Goal: Information Seeking & Learning: Learn about a topic

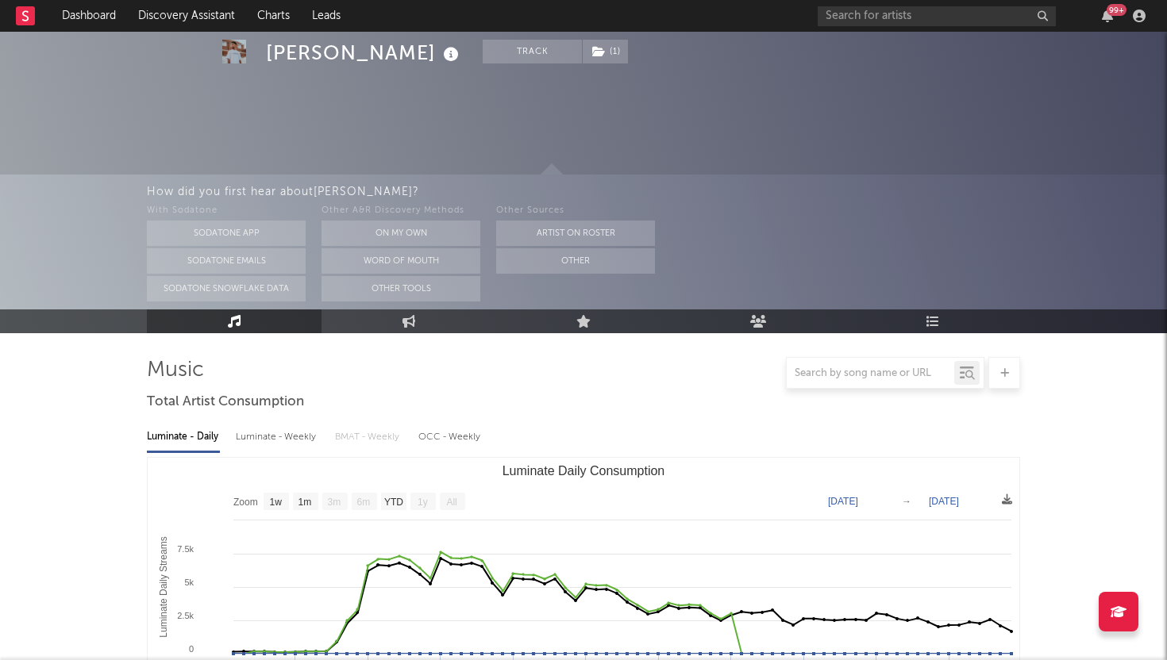
select select "1w"
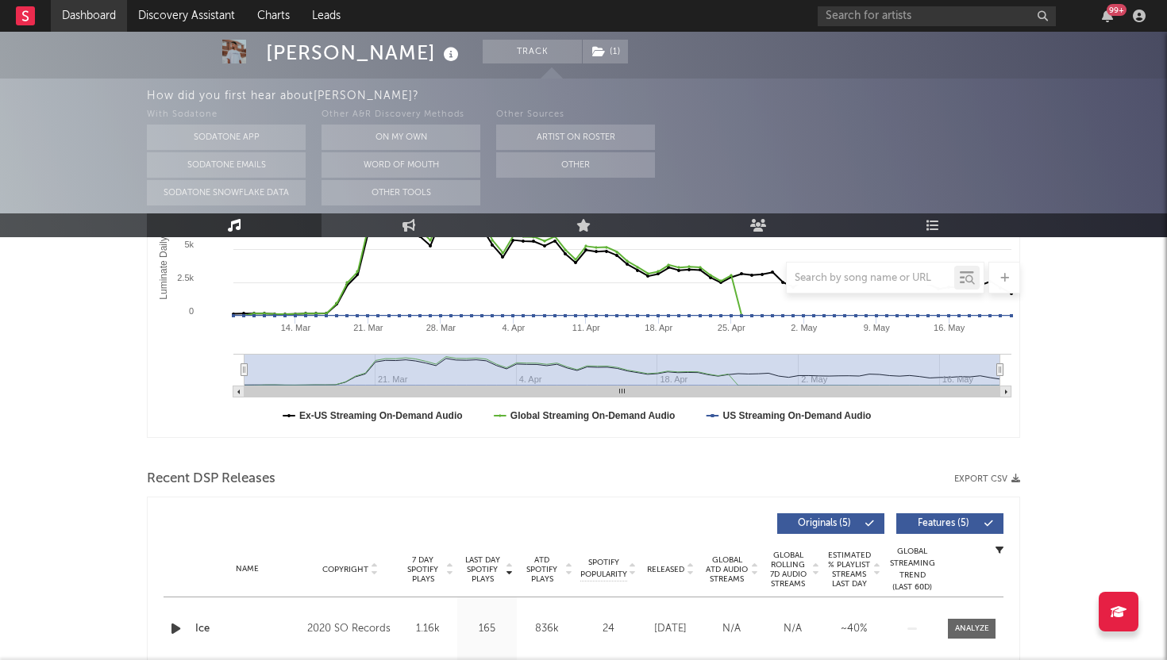
click at [87, 23] on link "Dashboard" at bounding box center [89, 16] width 76 height 32
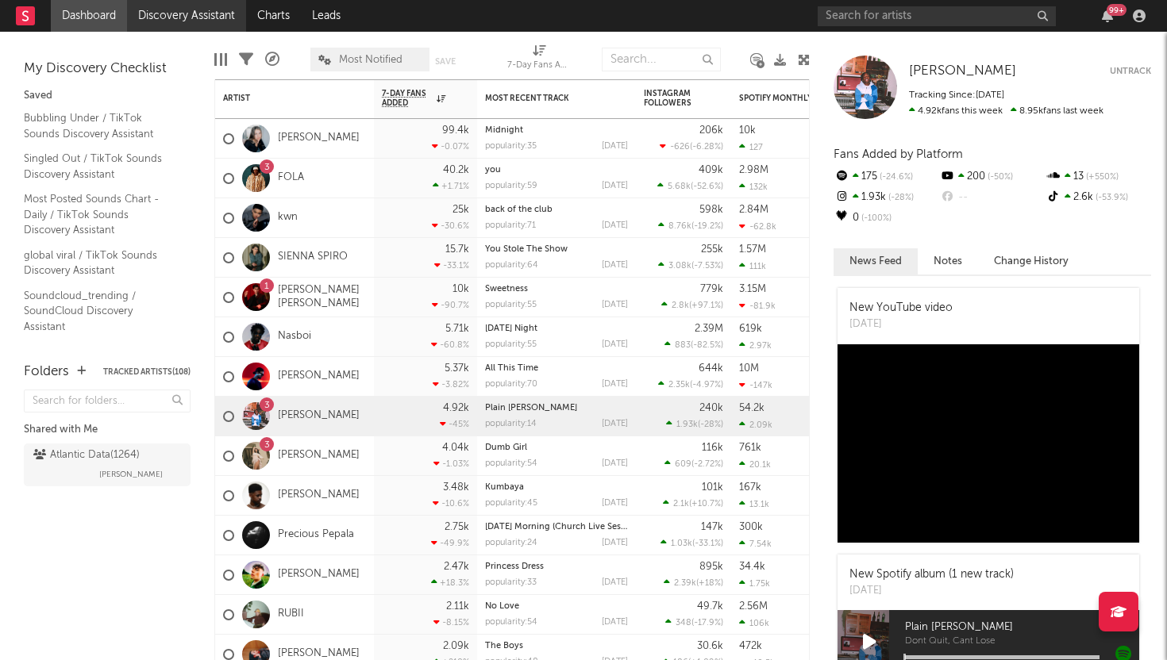
click at [191, 21] on link "Discovery Assistant" at bounding box center [186, 16] width 119 height 32
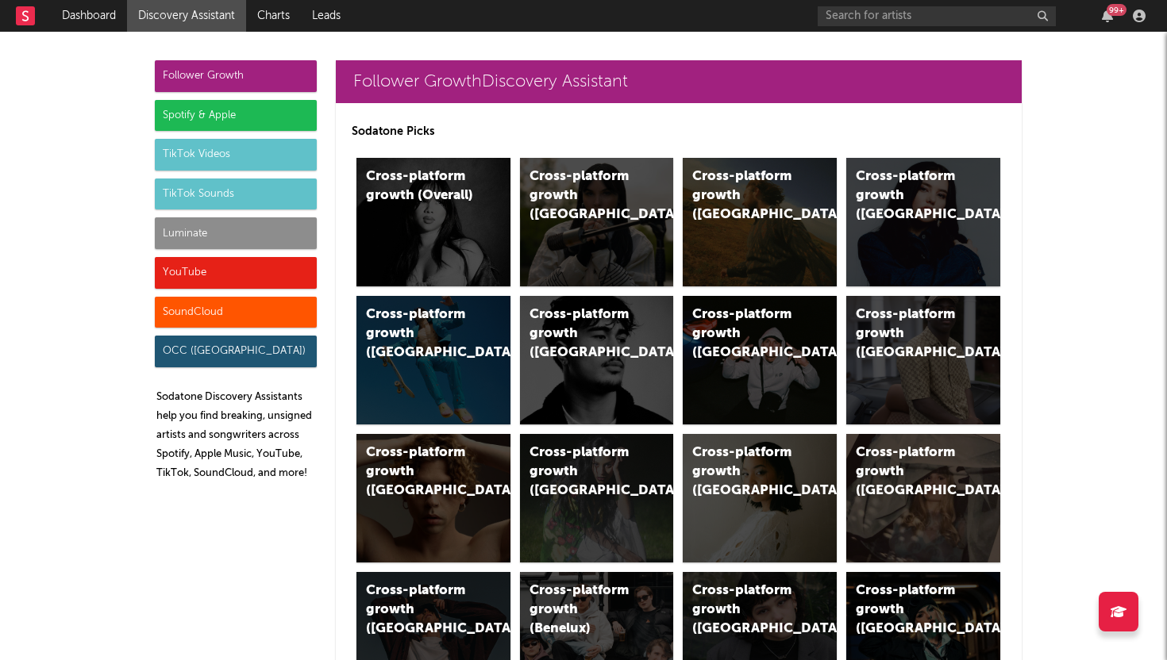
click at [218, 160] on div "TikTok Videos" at bounding box center [236, 155] width 162 height 32
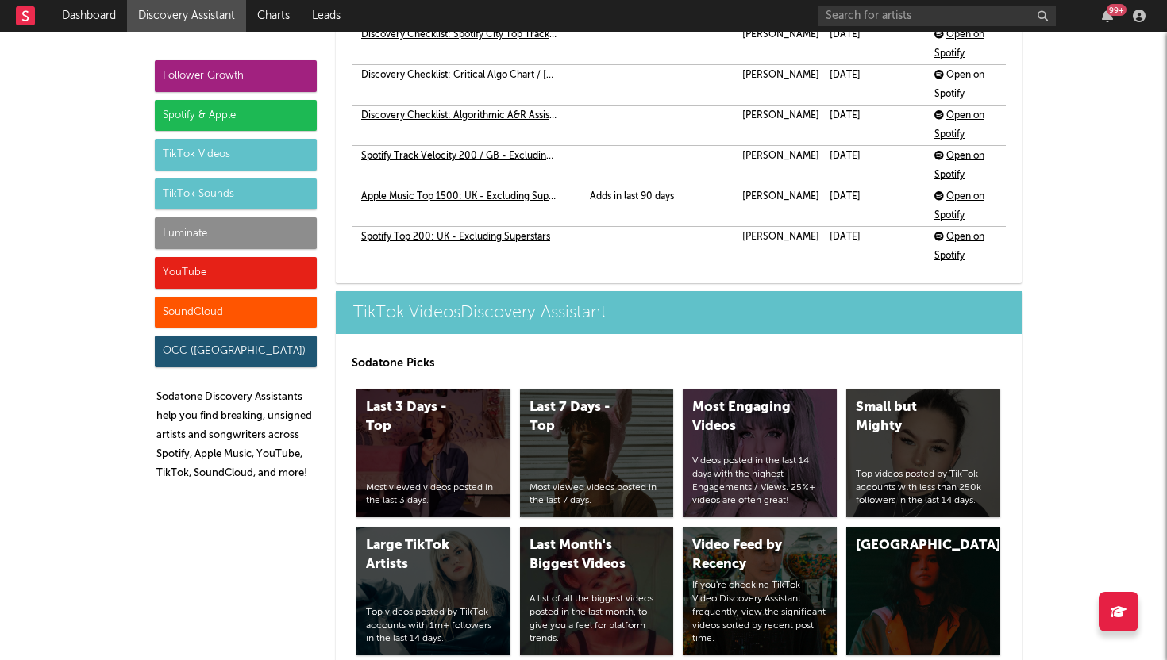
scroll to position [4109, 0]
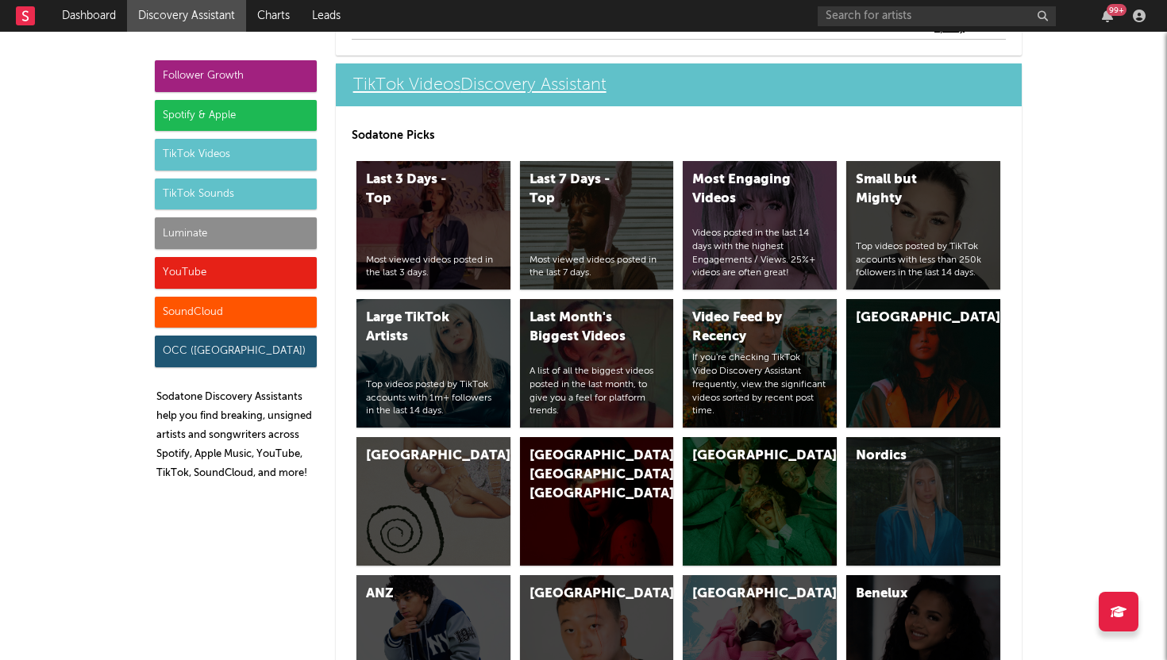
click at [428, 82] on link "TikTok Videos Discovery Assistant" at bounding box center [679, 85] width 686 height 43
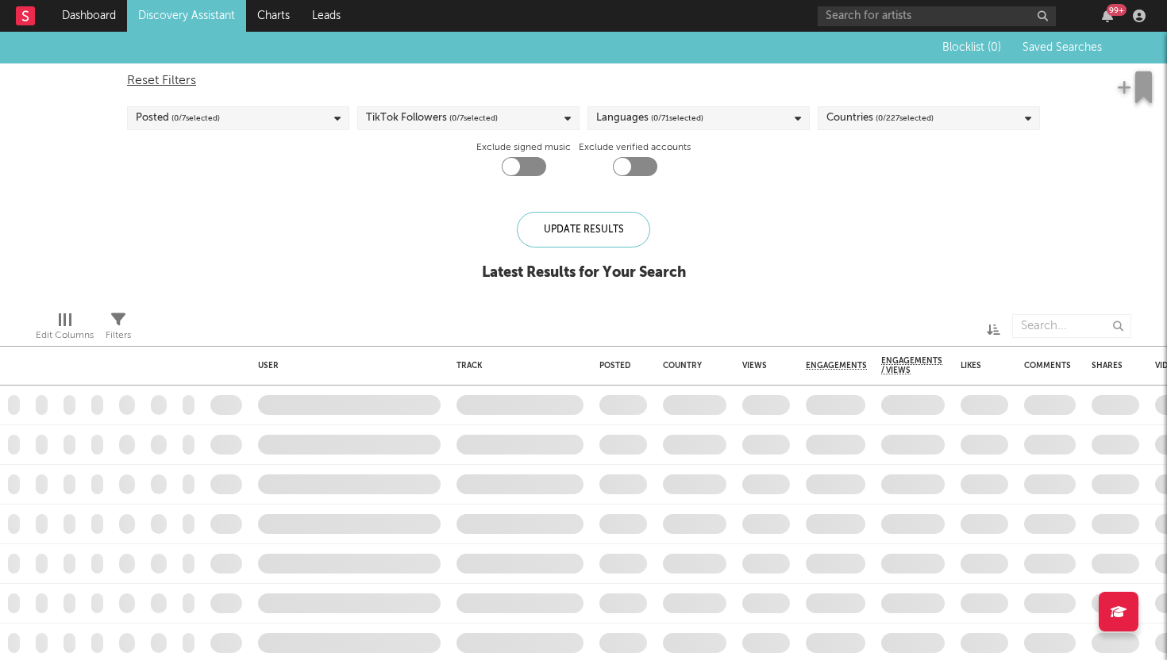
checkbox input "true"
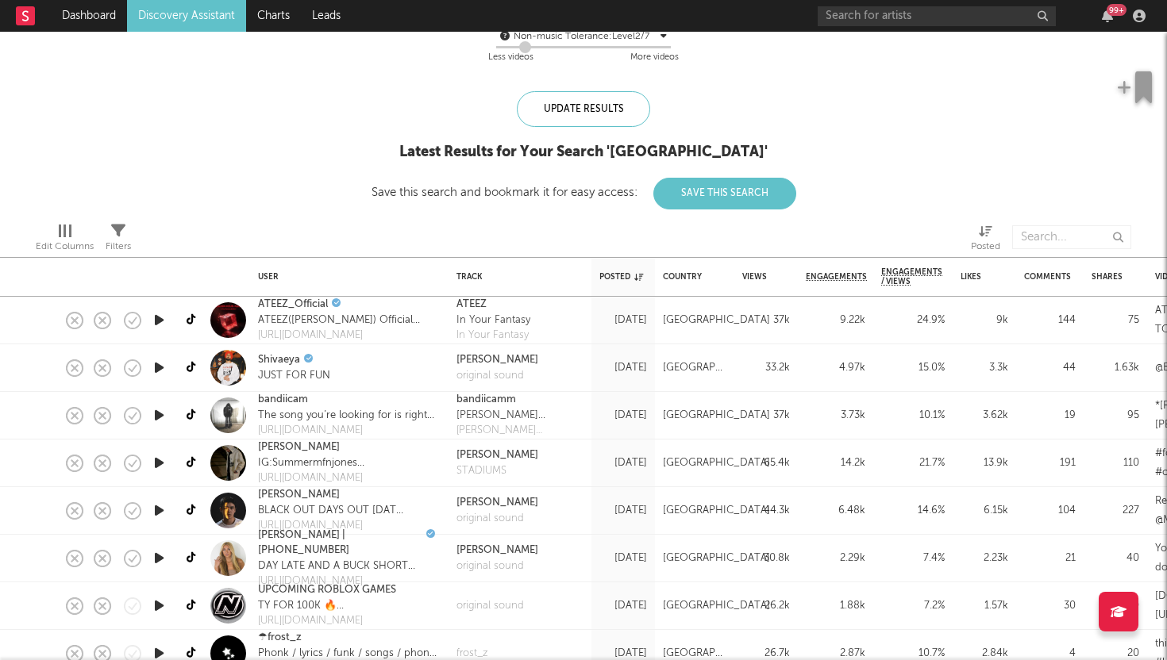
click at [156, 415] on icon "button" at bounding box center [159, 416] width 17 height 20
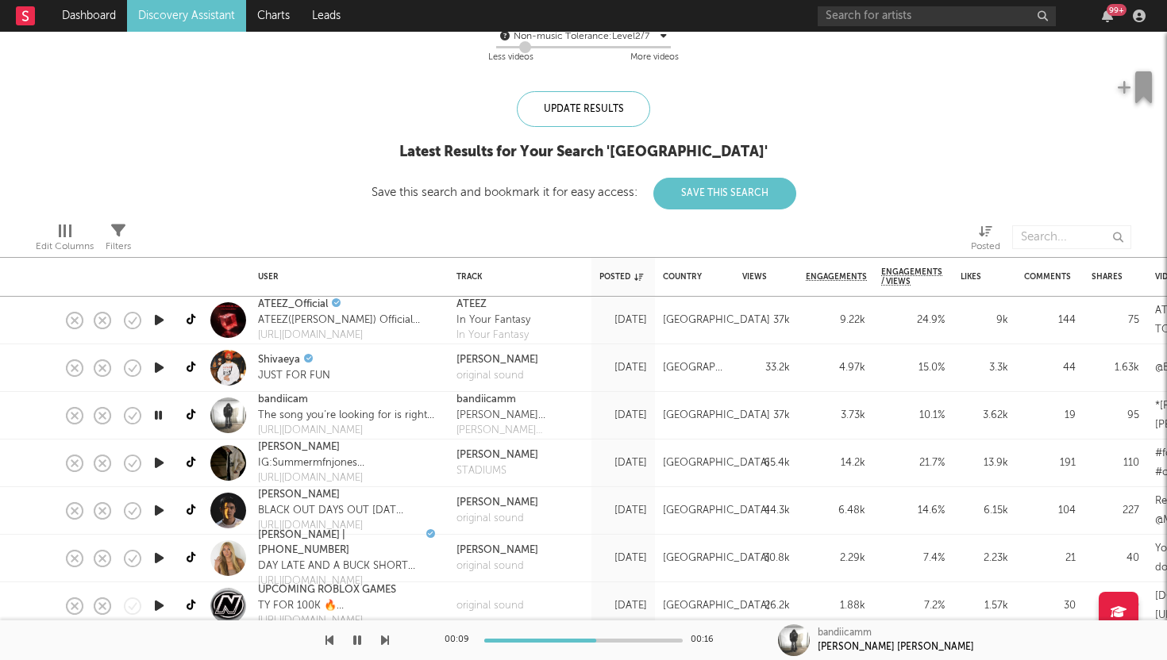
click at [164, 416] on icon "button" at bounding box center [158, 416] width 15 height 20
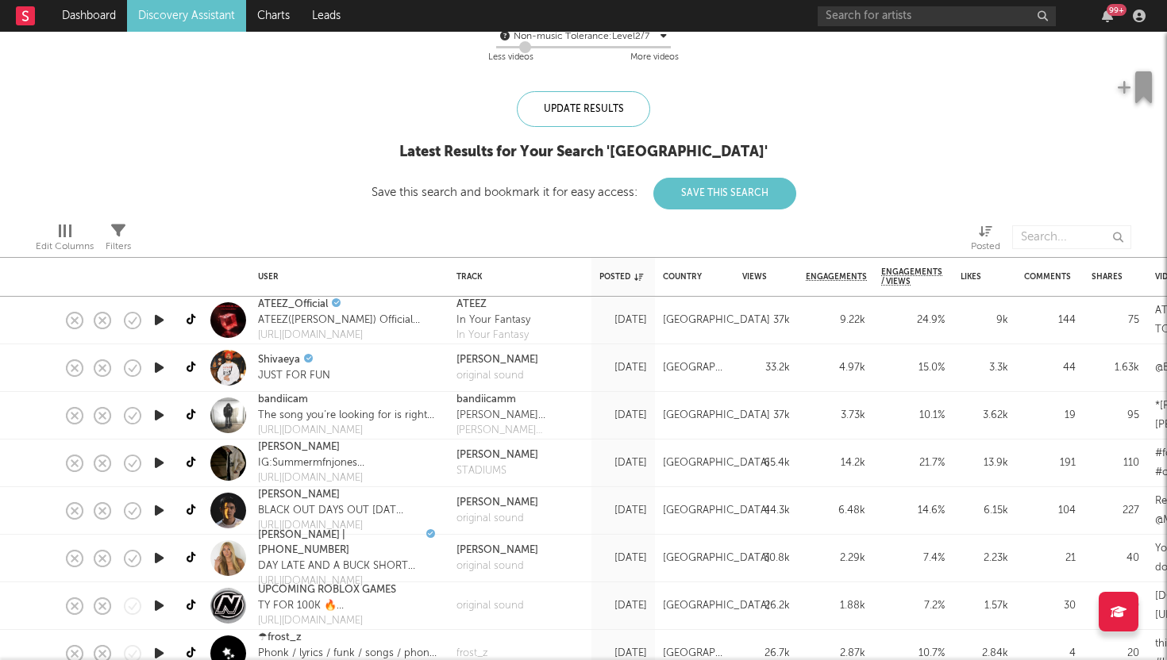
click at [164, 416] on icon "button" at bounding box center [159, 416] width 17 height 20
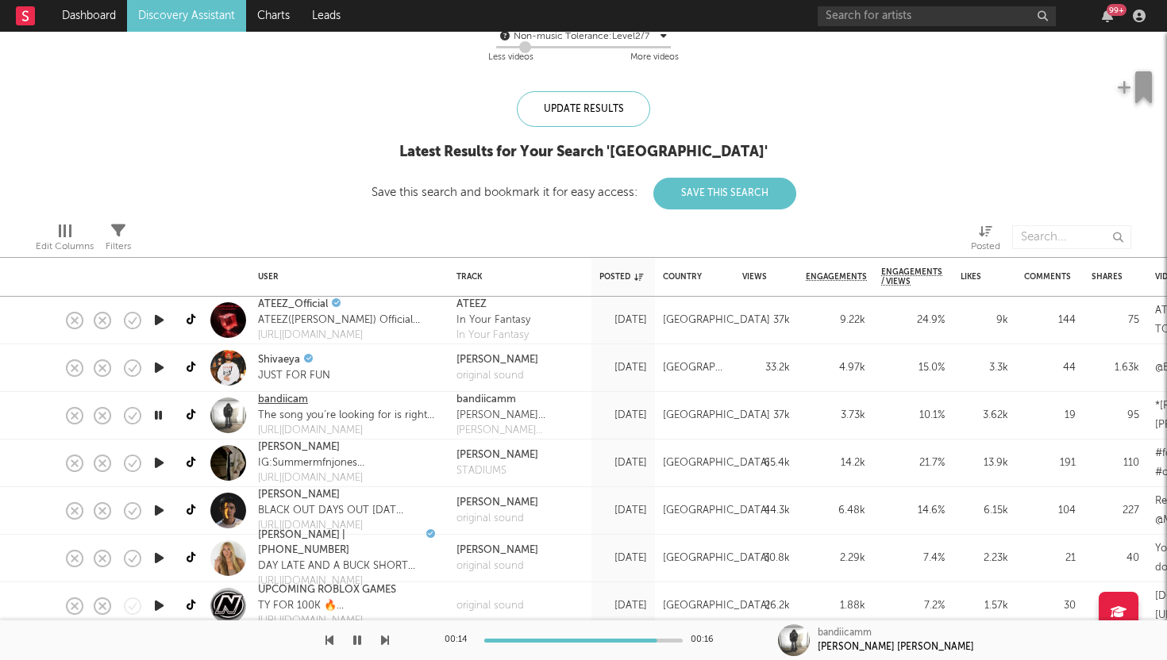
click at [264, 399] on link "bandiicam" at bounding box center [283, 400] width 50 height 16
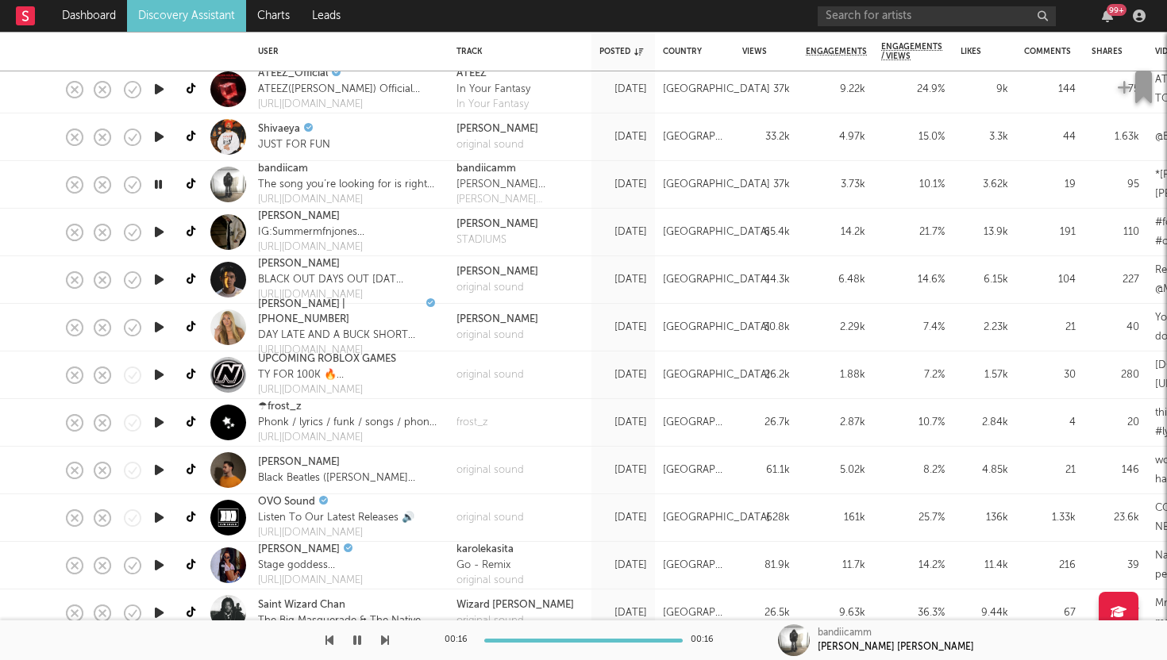
click at [159, 470] on icon "button" at bounding box center [159, 470] width 17 height 20
click at [268, 467] on link "Leo Walt" at bounding box center [299, 463] width 82 height 16
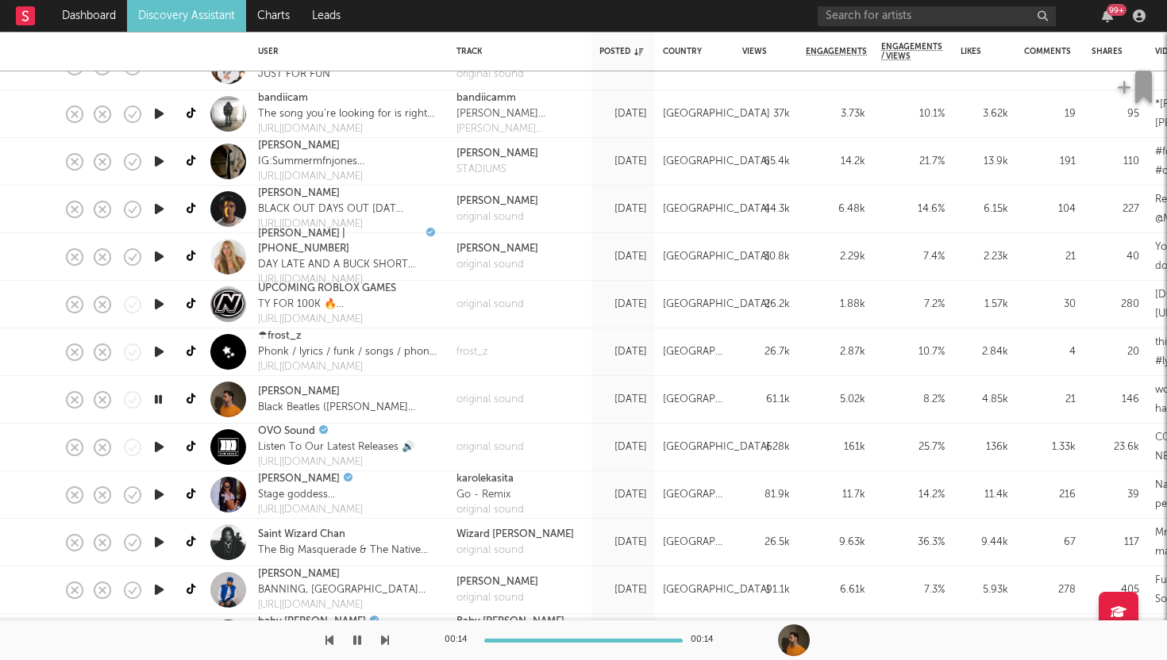
click at [571, 412] on div "original sound" at bounding box center [520, 400] width 143 height 48
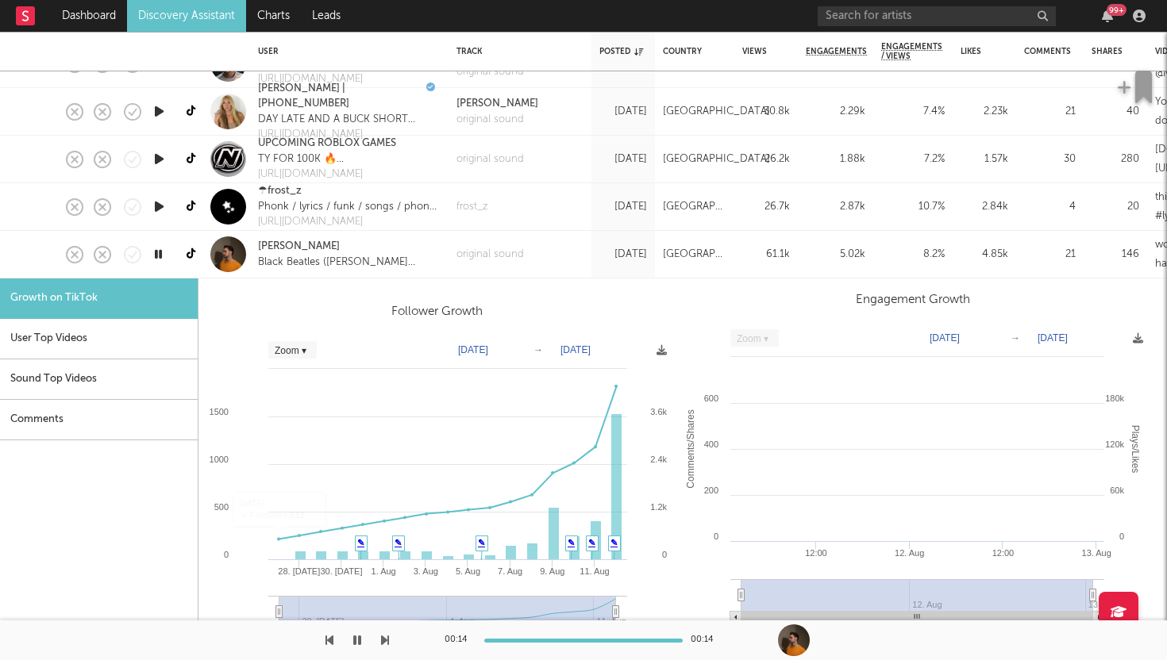
click at [426, 252] on div "Leo Walt Black Beatles (Leo Walt Remix) OUT ON YOUTUBE" at bounding box center [349, 255] width 198 height 48
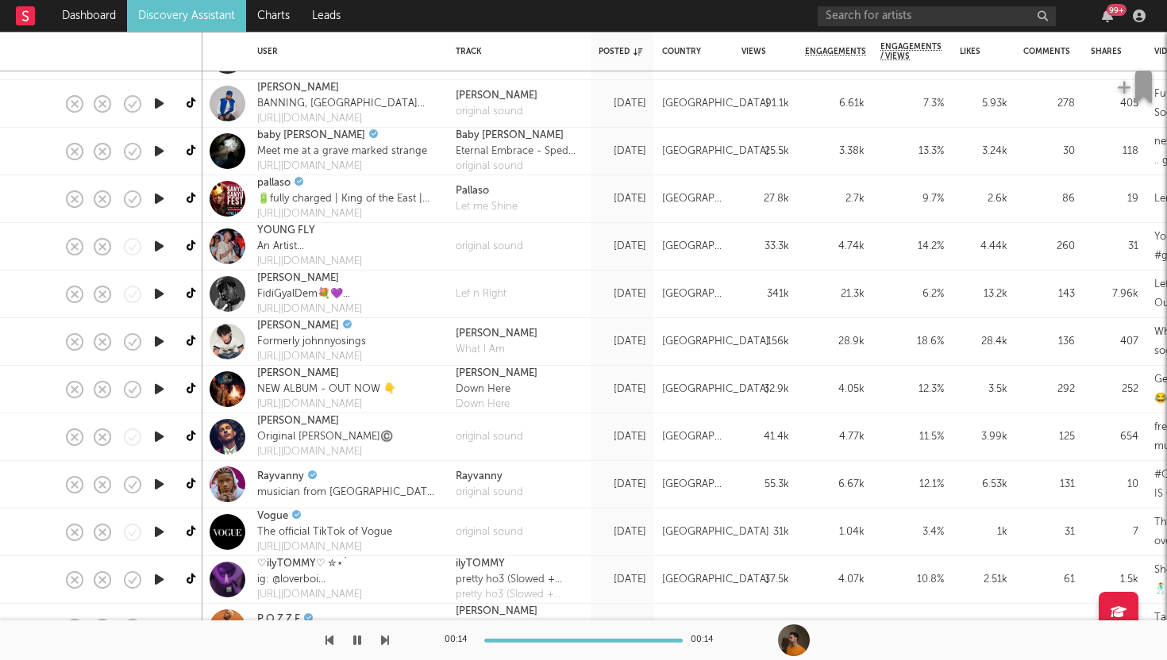
click at [158, 433] on icon "button" at bounding box center [159, 437] width 17 height 20
click at [159, 483] on icon "button" at bounding box center [159, 485] width 17 height 20
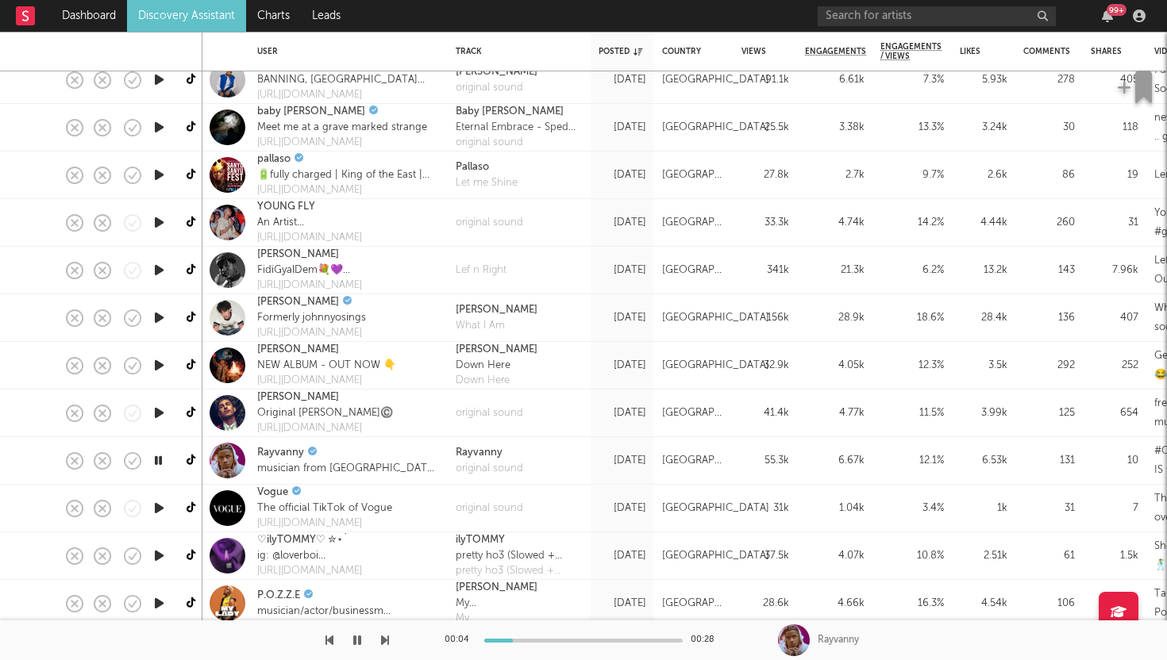
click at [157, 460] on icon "button" at bounding box center [158, 461] width 15 height 20
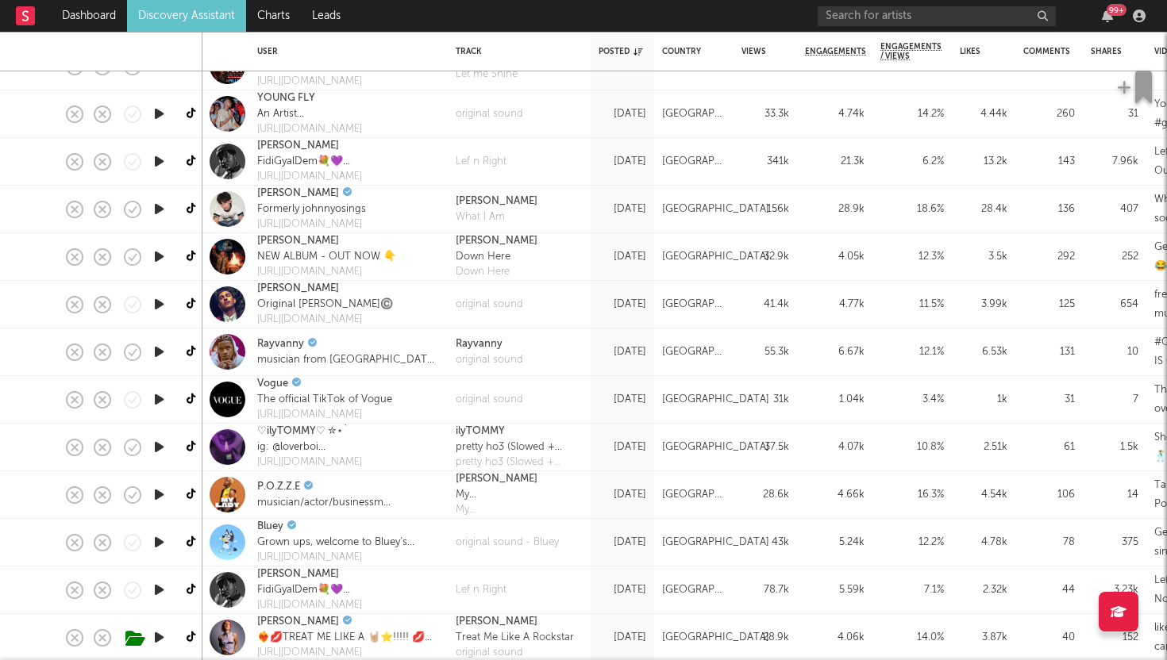
click at [157, 540] on icon "button" at bounding box center [159, 543] width 17 height 20
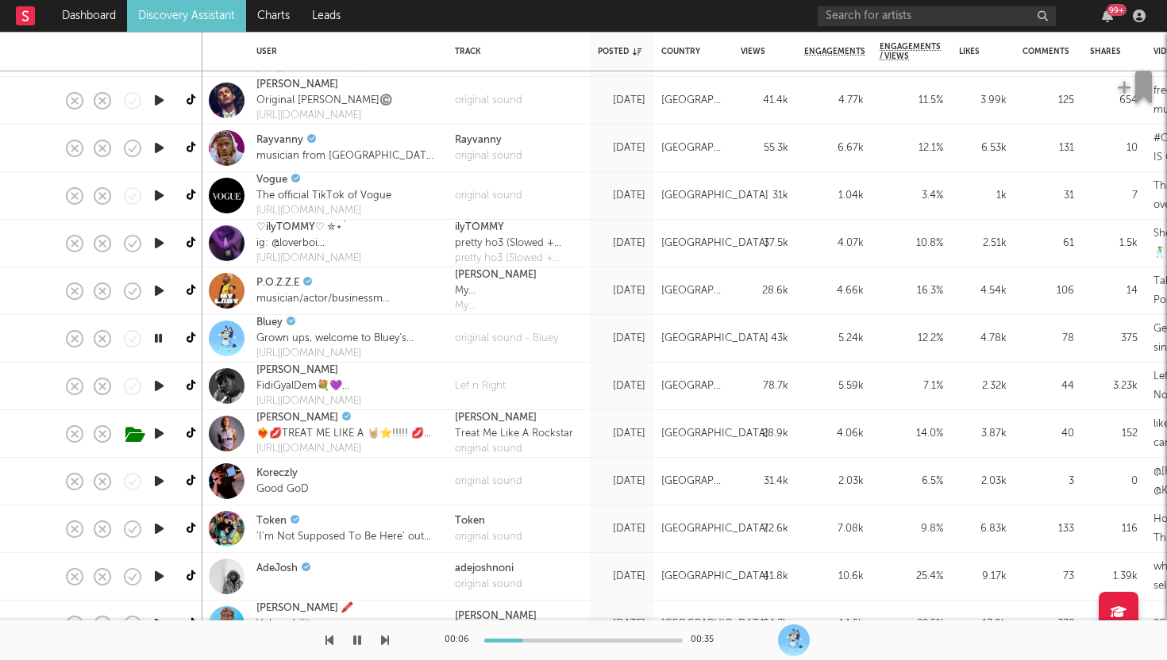
click at [159, 384] on icon "button" at bounding box center [159, 386] width 17 height 20
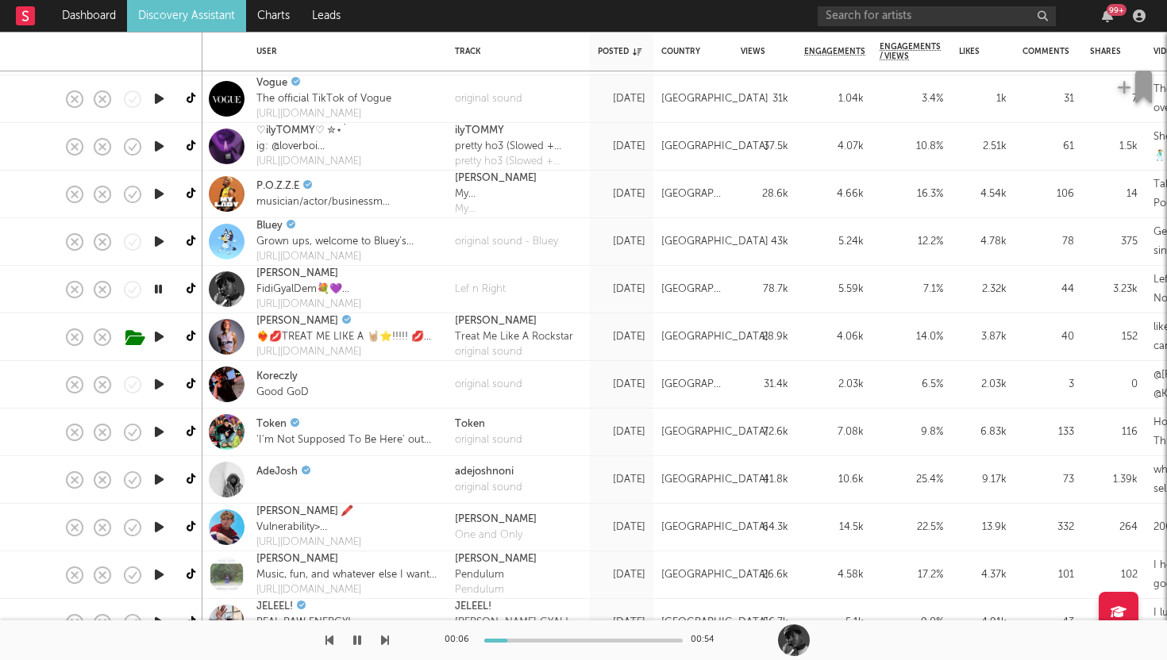
click at [163, 478] on icon "button" at bounding box center [159, 480] width 17 height 20
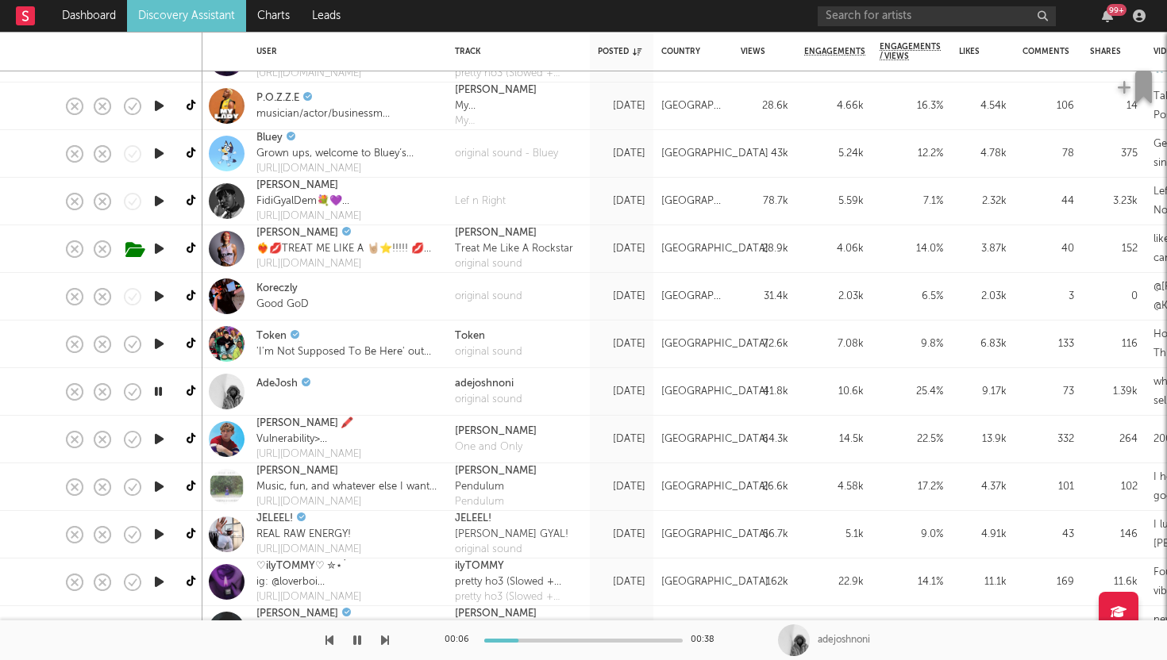
click at [361, 376] on div "AdeJosh" at bounding box center [347, 392] width 198 height 48
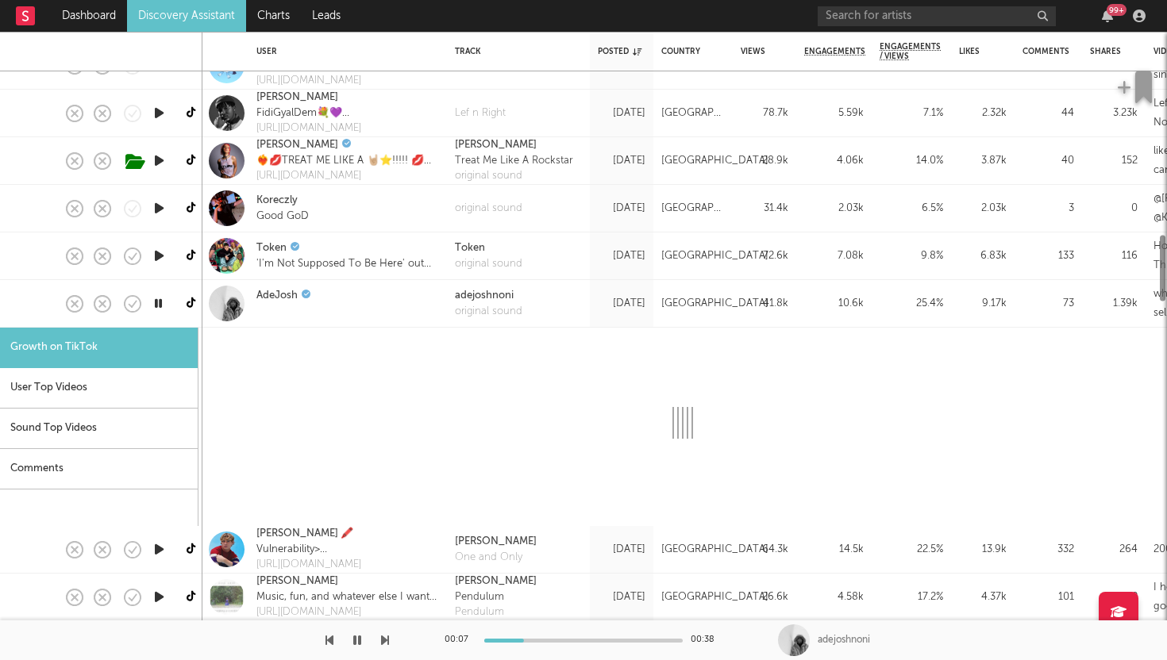
select select "1m"
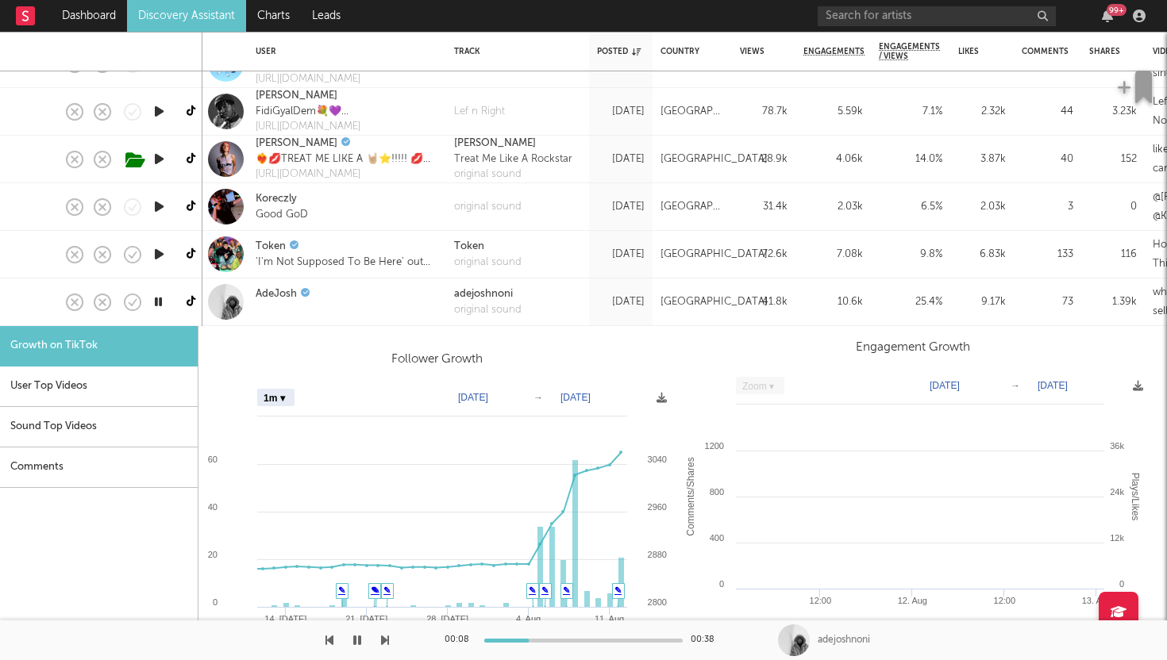
click at [143, 391] on div "User Top Videos" at bounding box center [99, 387] width 198 height 40
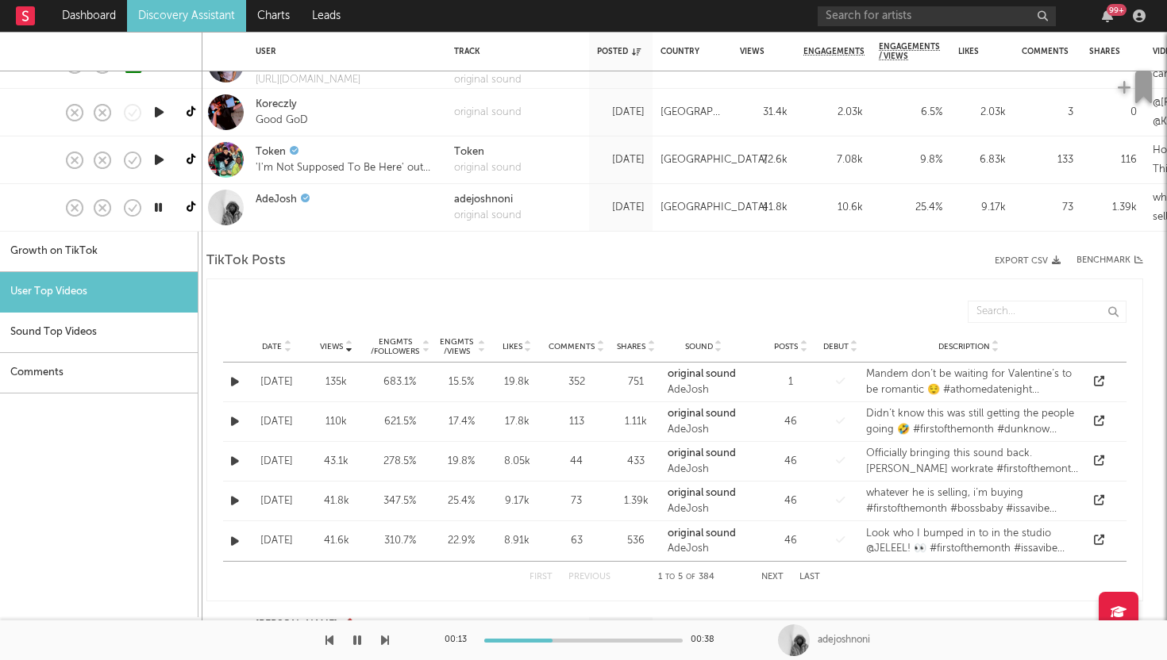
click at [348, 206] on div "AdeJosh" at bounding box center [347, 208] width 198 height 48
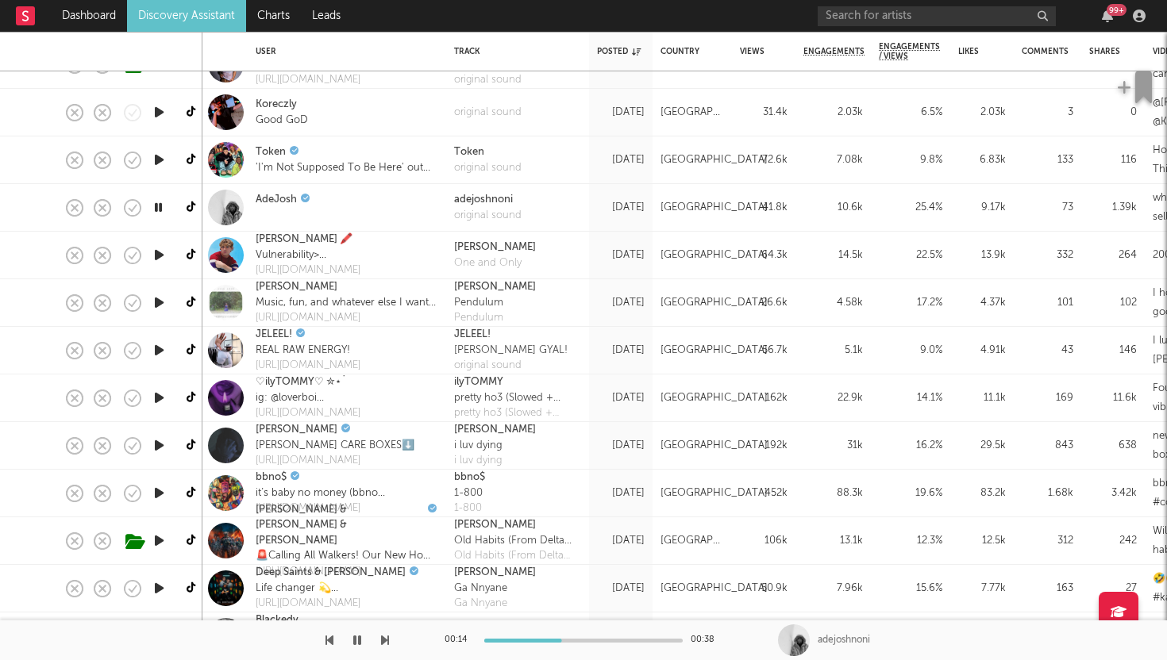
click at [159, 301] on icon "button" at bounding box center [159, 303] width 17 height 20
click at [156, 302] on icon "button" at bounding box center [158, 303] width 15 height 20
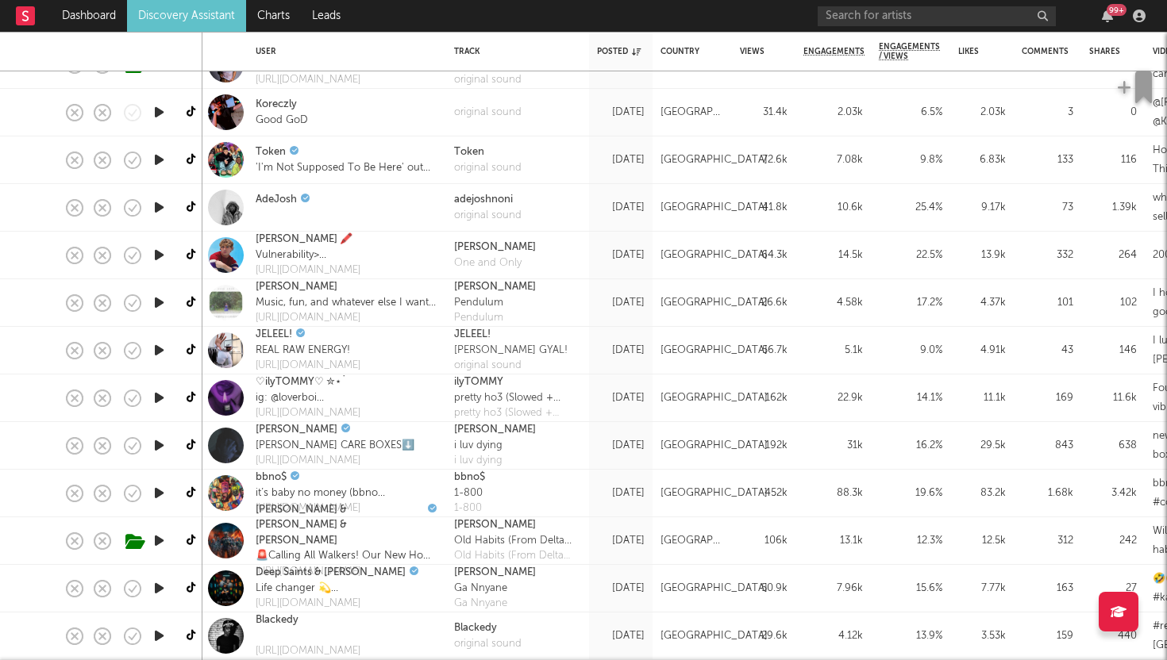
click at [156, 302] on icon "button" at bounding box center [159, 303] width 17 height 20
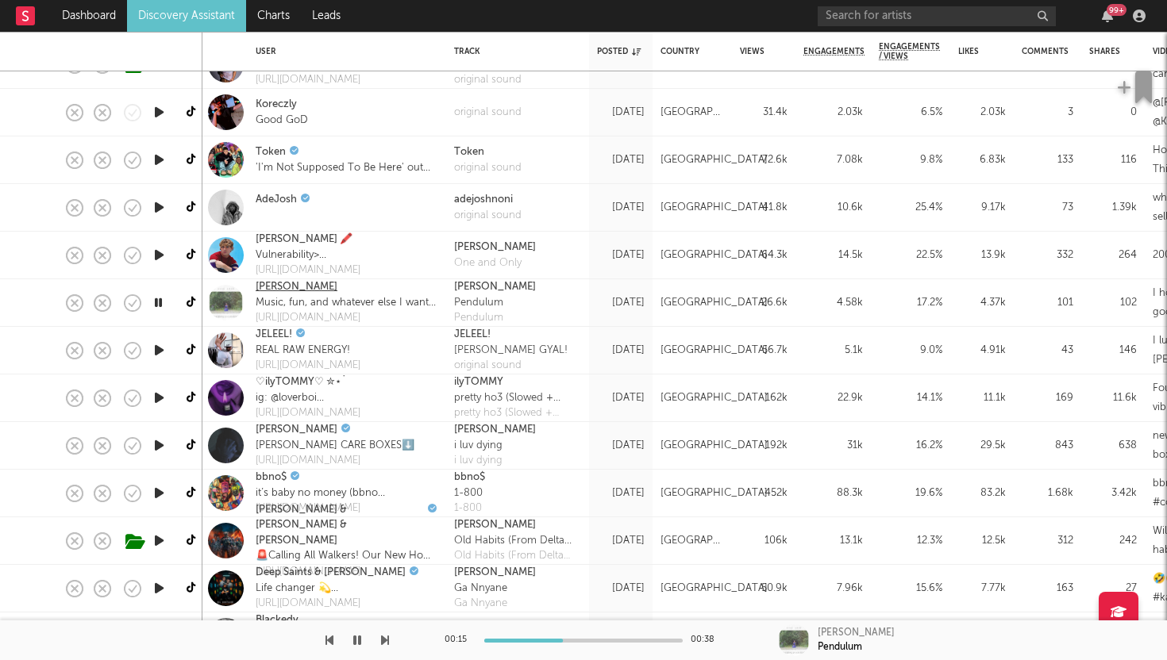
click at [276, 283] on link "Evie Asio" at bounding box center [297, 287] width 82 height 16
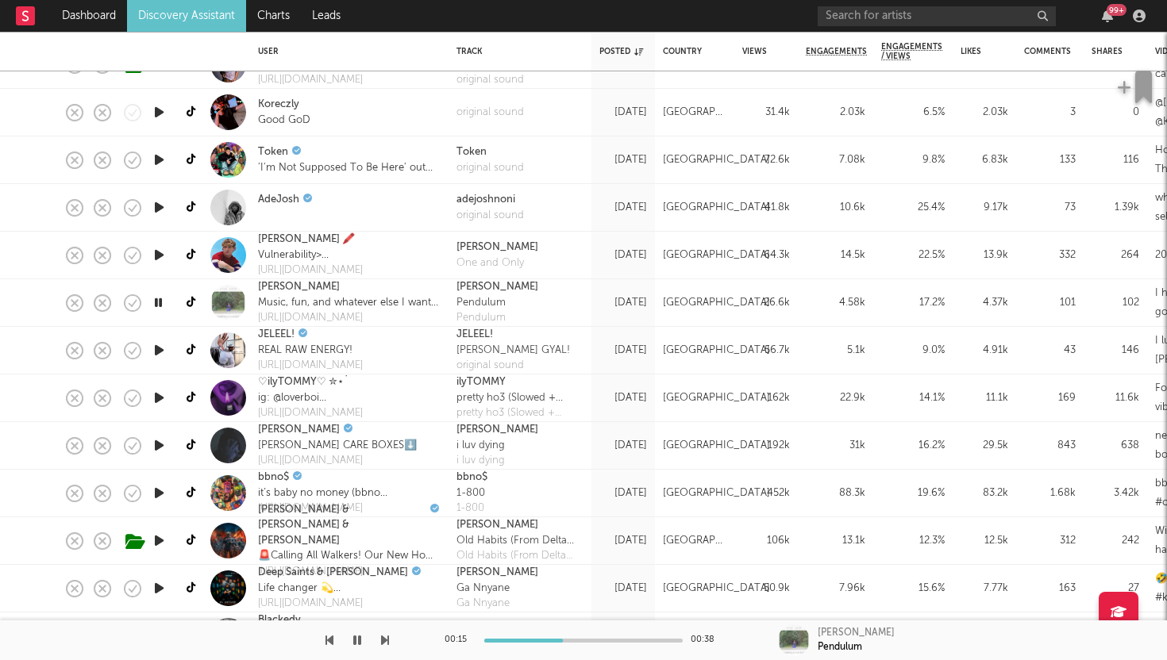
click at [237, 302] on div at bounding box center [228, 303] width 36 height 36
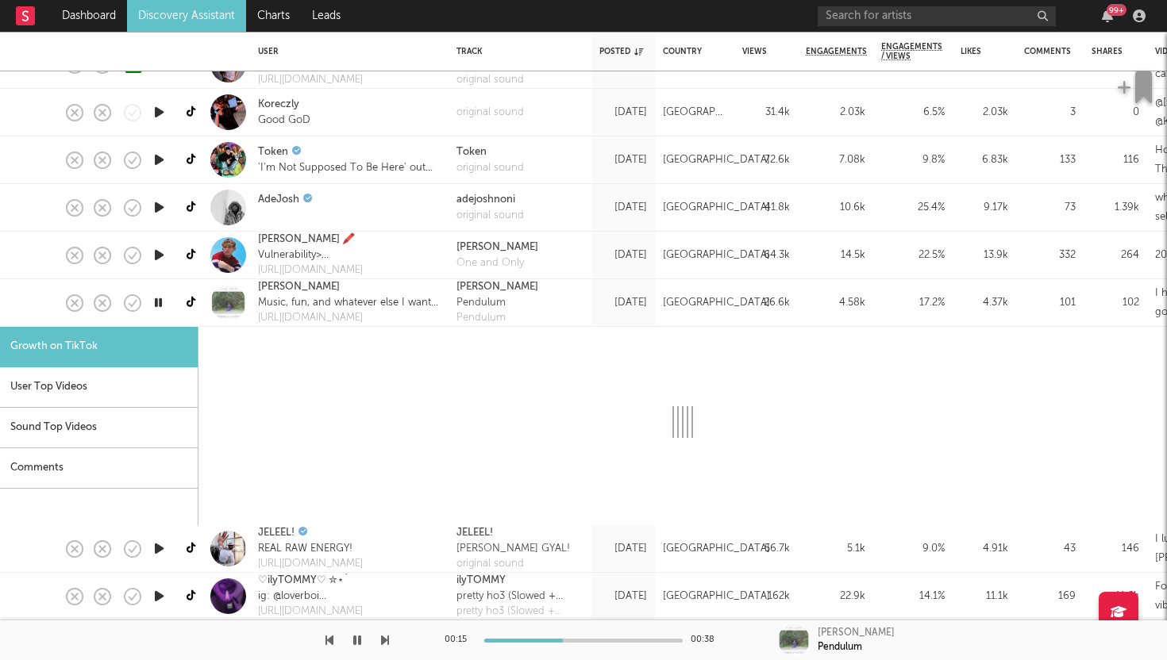
select select "1m"
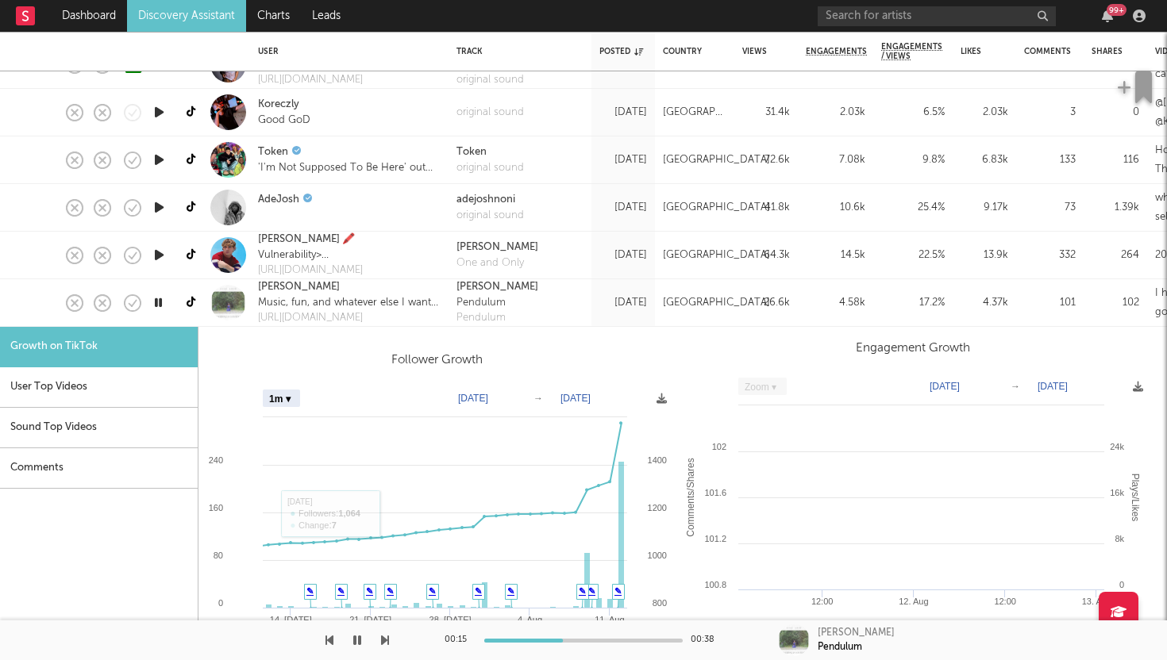
click at [111, 387] on div "User Top Videos" at bounding box center [99, 388] width 198 height 40
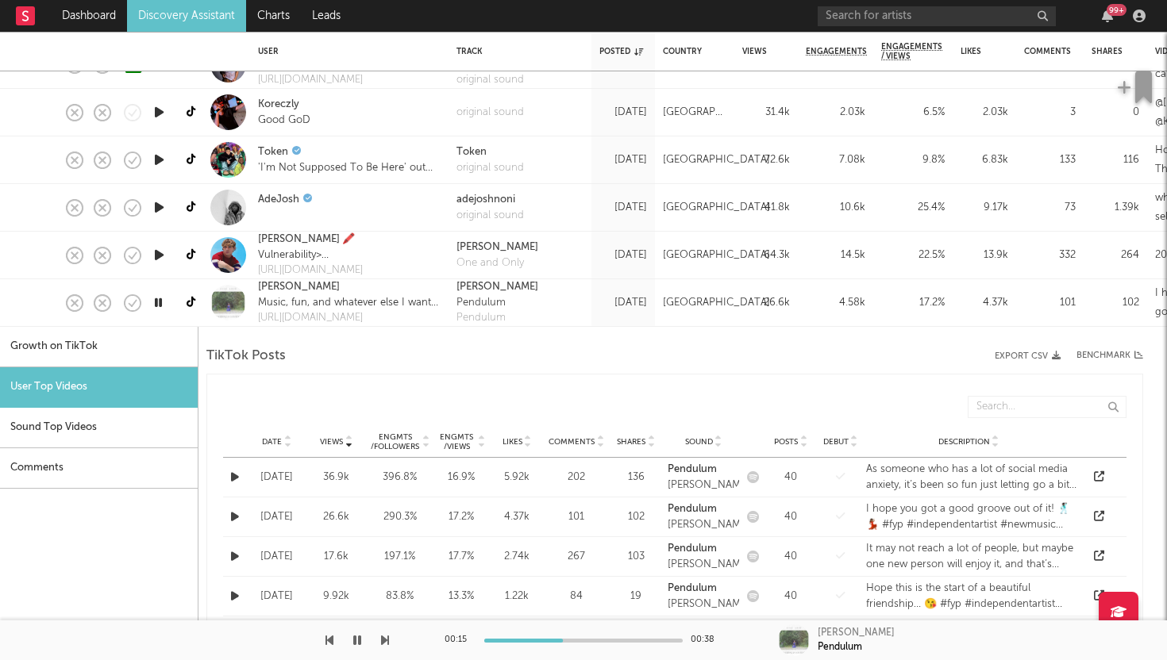
click at [117, 364] on div "Growth on TikTok" at bounding box center [99, 347] width 198 height 40
select select "1m"
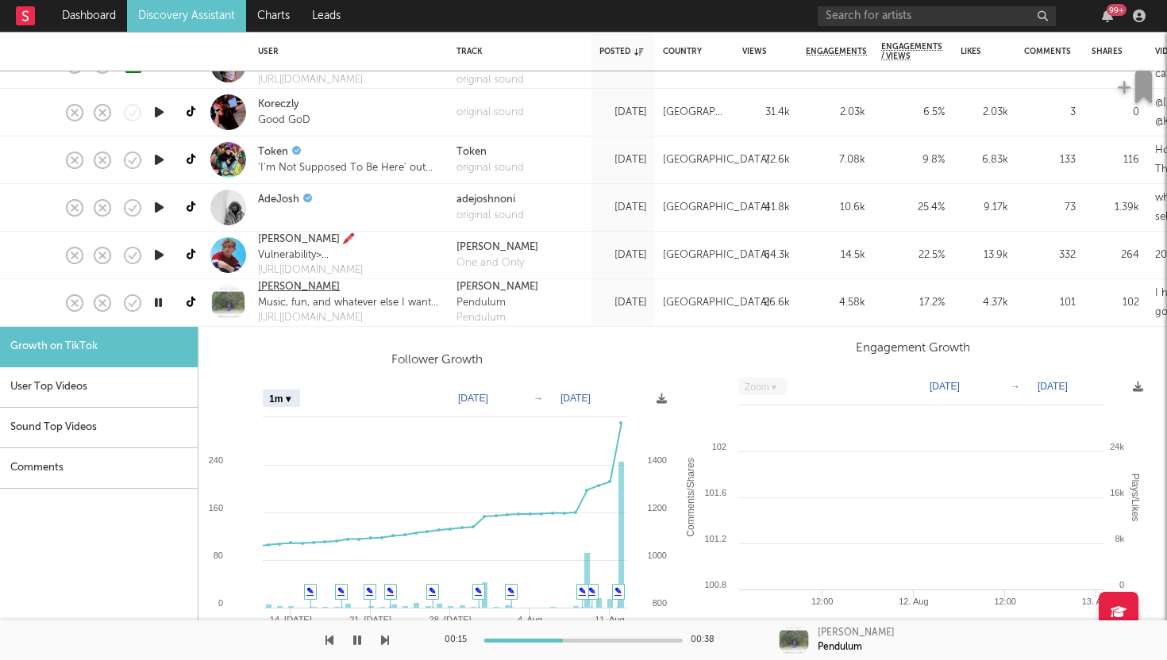
click at [282, 283] on link "Evie Asio" at bounding box center [299, 287] width 82 height 16
click at [399, 292] on div "Evie Asio" at bounding box center [349, 287] width 183 height 16
click at [553, 308] on div "Evie Asio Pendulum Pendulum" at bounding box center [520, 303] width 143 height 48
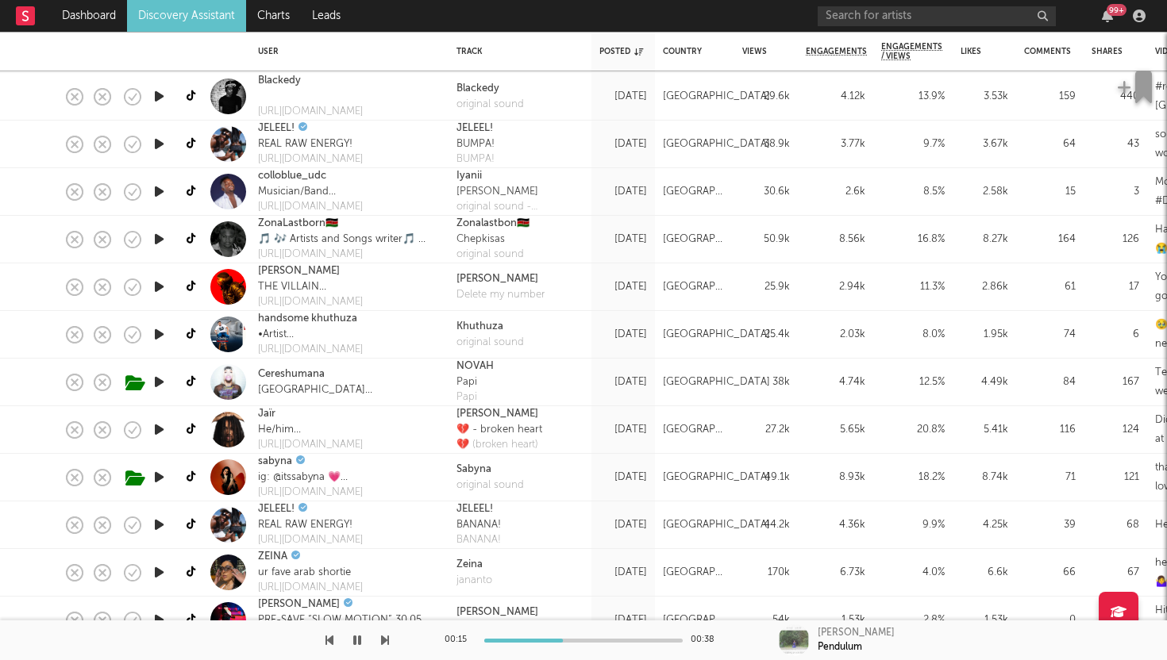
click at [161, 379] on icon "button" at bounding box center [159, 382] width 17 height 20
click at [161, 475] on icon "button" at bounding box center [159, 478] width 17 height 20
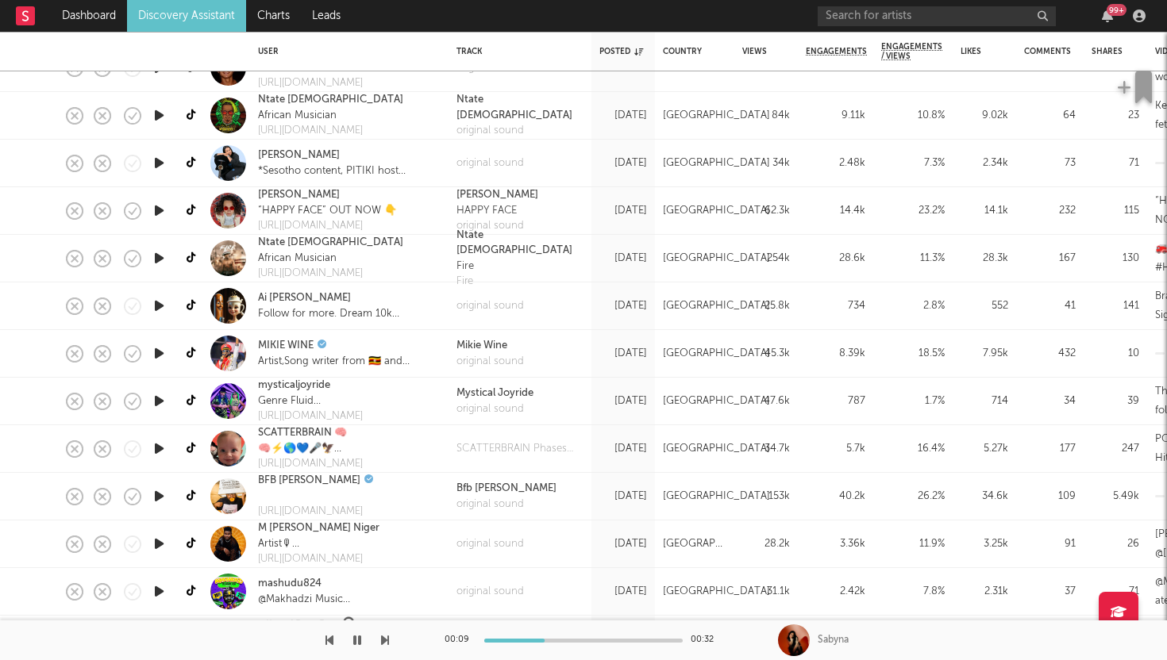
click at [160, 302] on icon "button" at bounding box center [159, 306] width 17 height 20
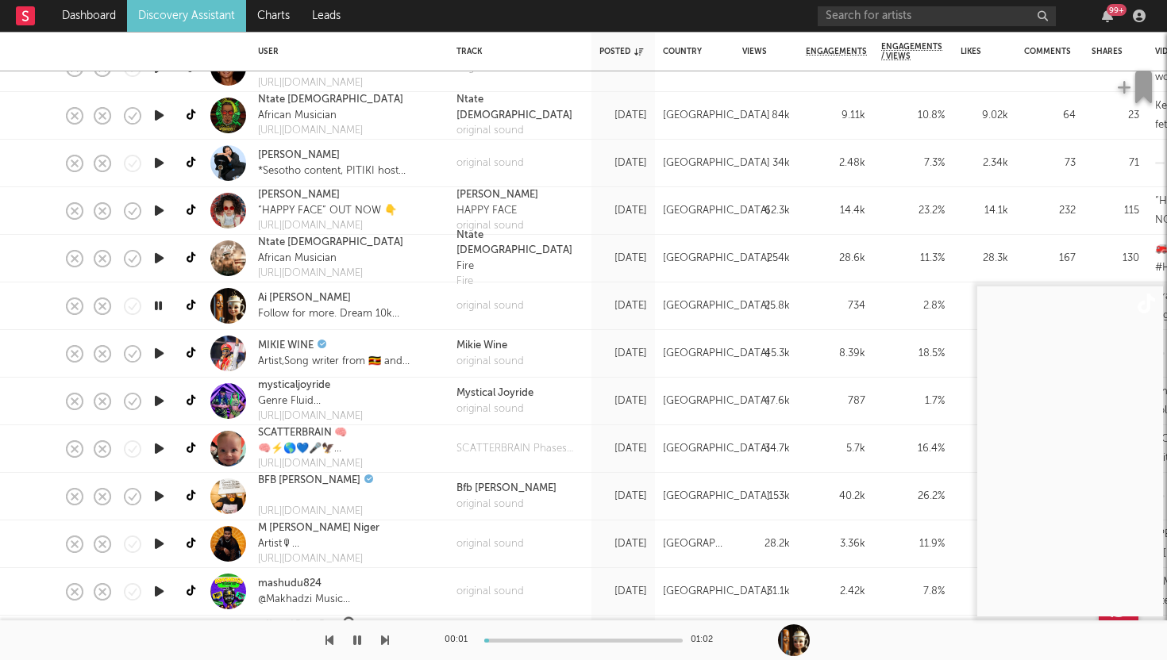
click at [160, 302] on icon "button" at bounding box center [158, 306] width 15 height 20
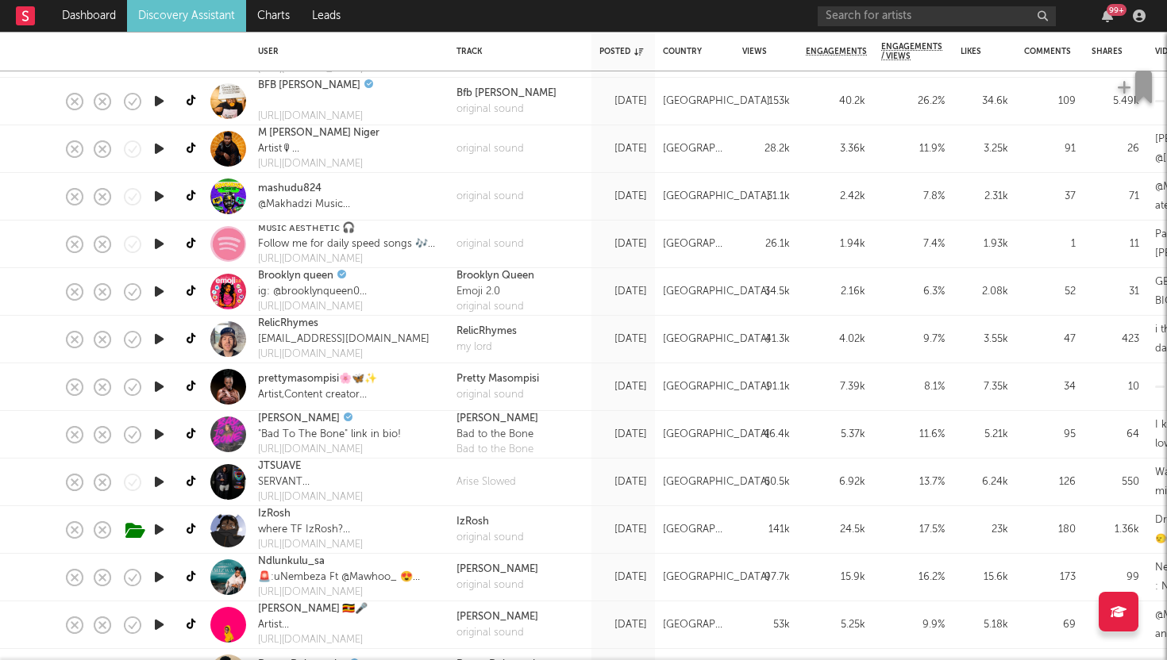
click at [160, 481] on icon "button" at bounding box center [159, 482] width 17 height 20
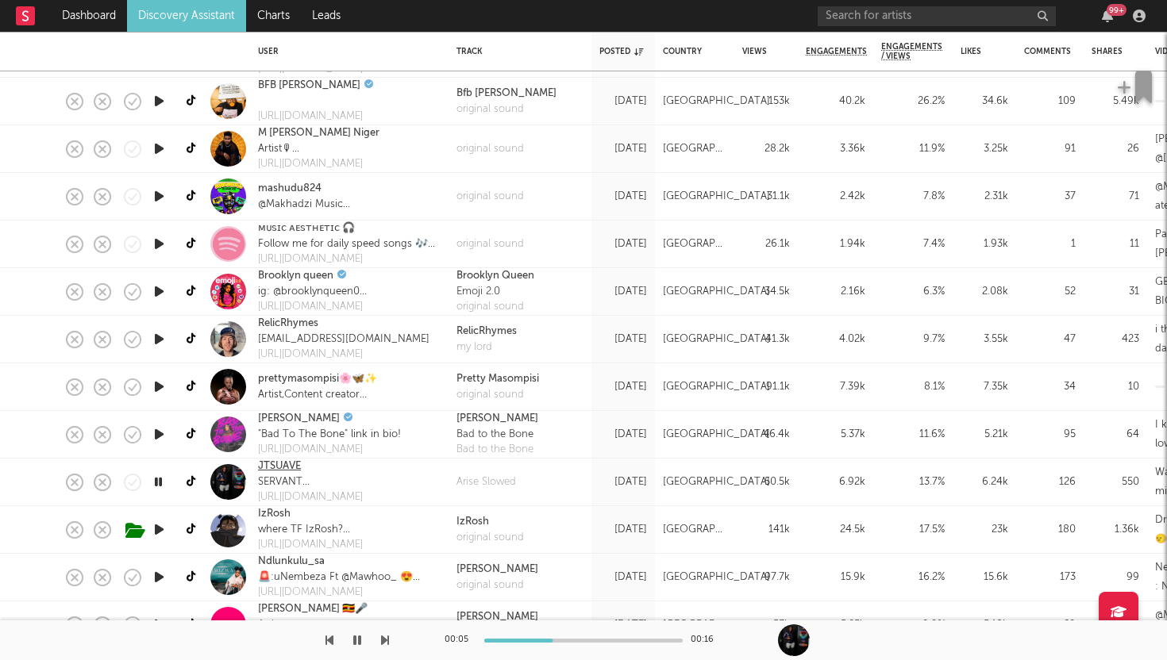
click at [273, 464] on link "JTSUAVE" at bounding box center [279, 467] width 43 height 16
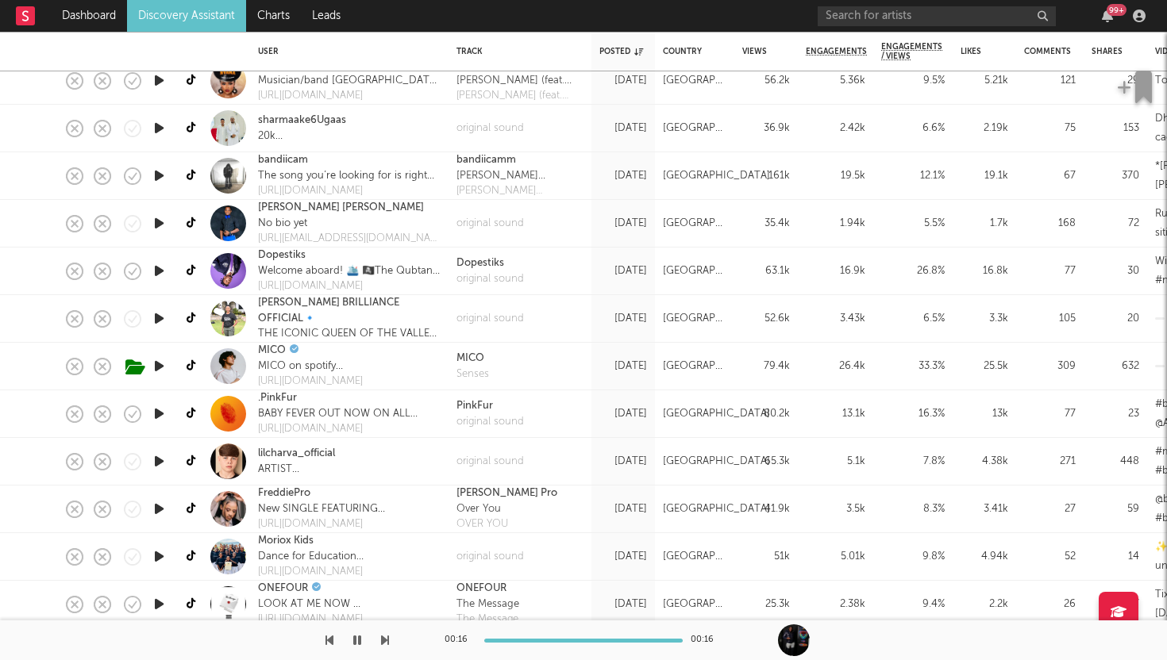
click at [161, 460] on icon "button" at bounding box center [159, 462] width 17 height 20
click at [408, 451] on div "lilcharva_official" at bounding box center [349, 454] width 183 height 16
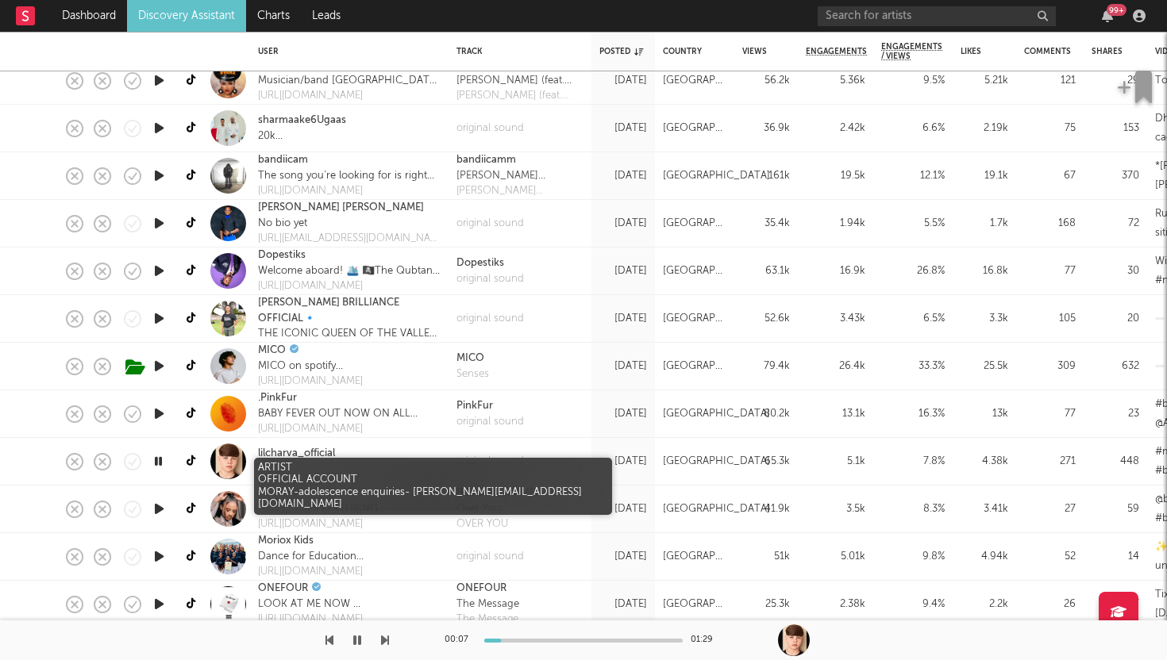
click at [382, 476] on div "ARTIST OFFICIAL ACCOUNT MORAY-adolescence enquiries- Aidan@slmmusic.co.uk" at bounding box center [349, 470] width 183 height 16
click at [345, 470] on div "ARTIST OFFICIAL ACCOUNT MORAY-adolescence enquiries- Aidan@slmmusic.co.uk" at bounding box center [349, 470] width 183 height 16
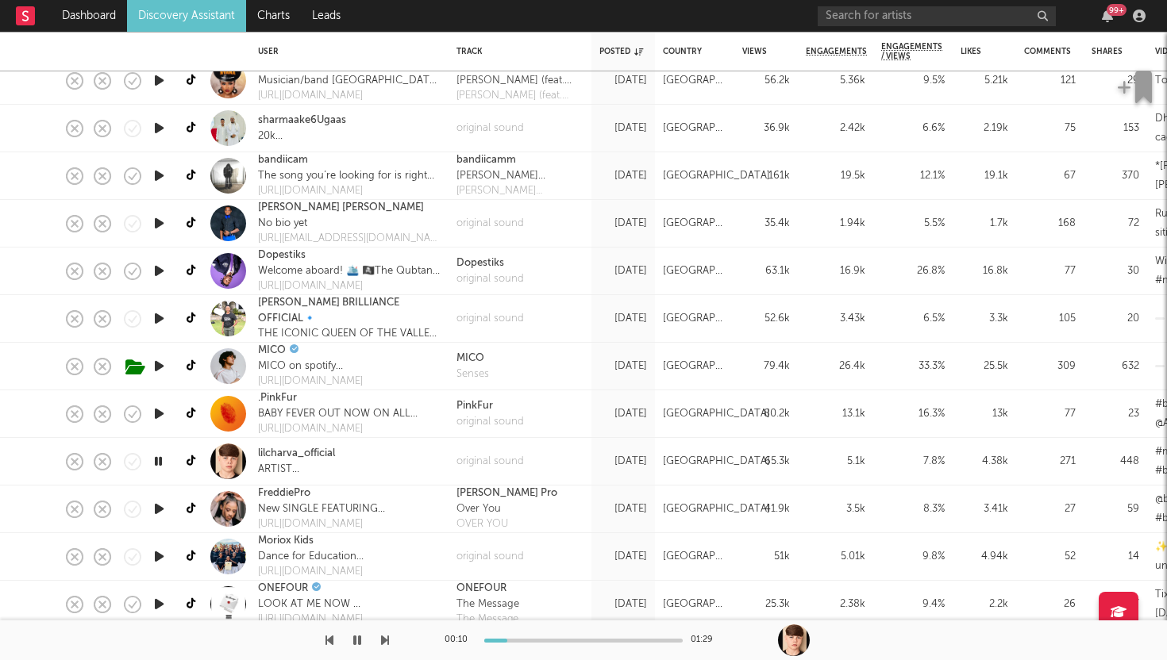
click at [557, 468] on div "original sound" at bounding box center [520, 462] width 143 height 48
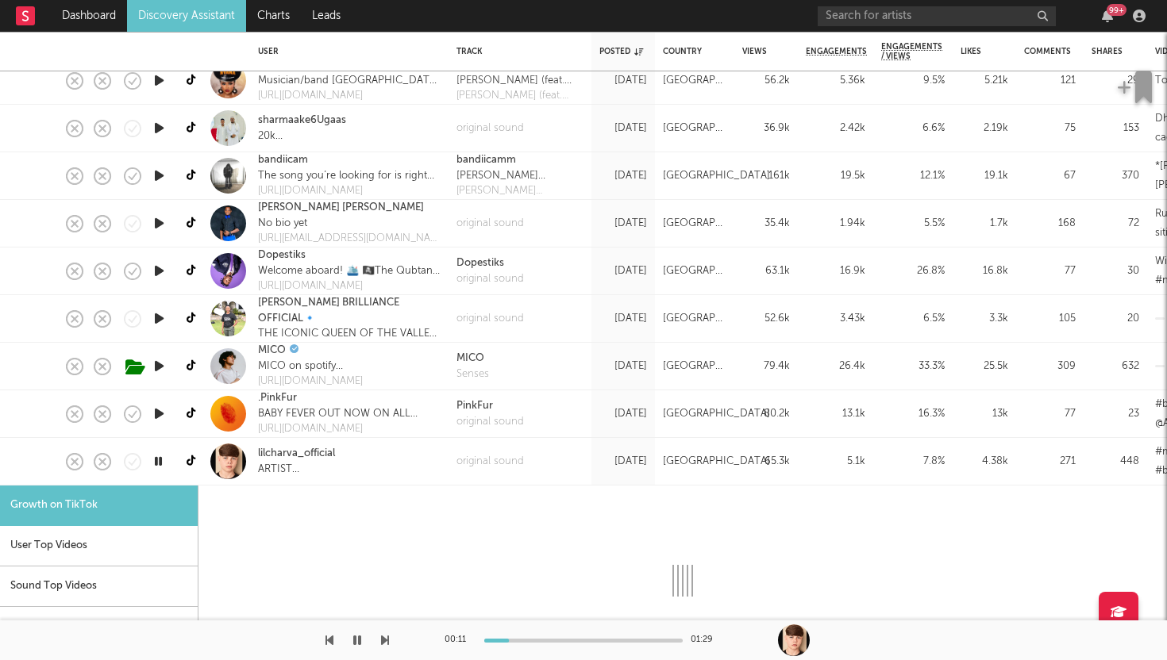
select select "1m"
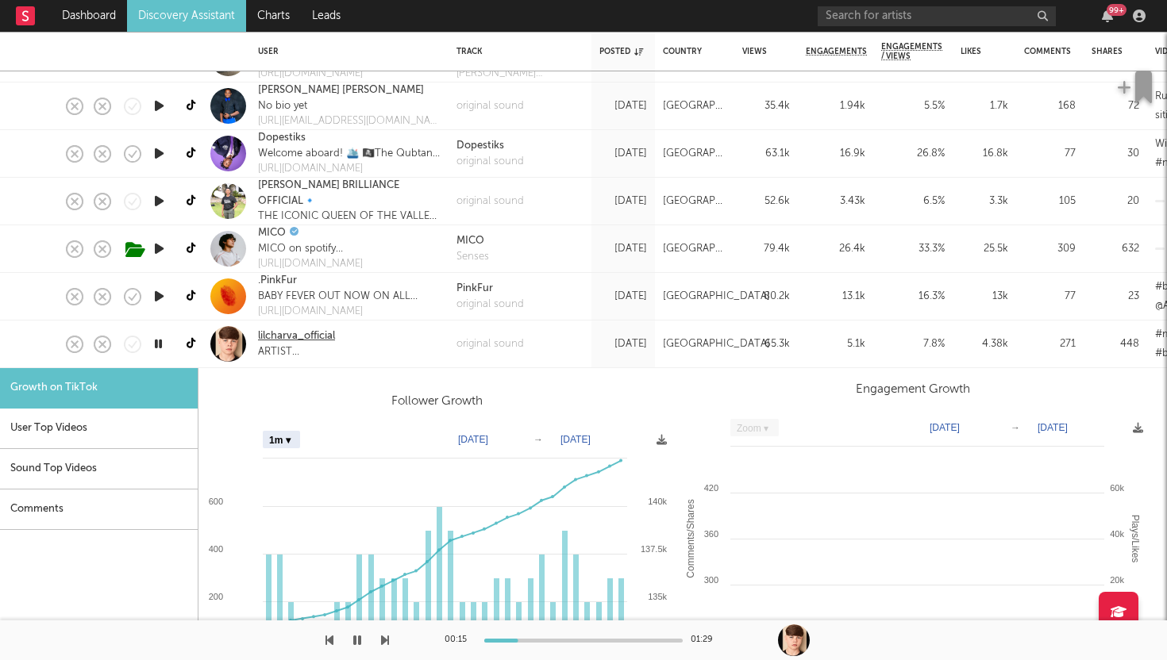
click at [306, 337] on link "lilcharva_official" at bounding box center [296, 337] width 77 height 16
click at [157, 345] on icon "button" at bounding box center [158, 344] width 15 height 20
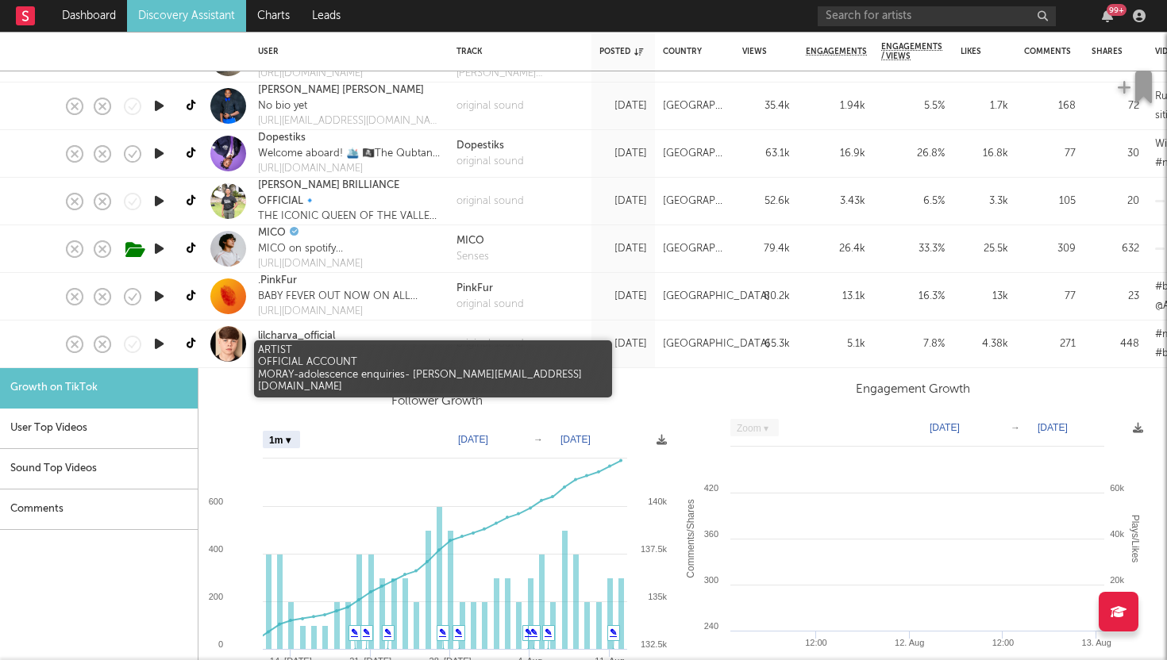
click at [406, 354] on div "ARTIST OFFICIAL ACCOUNT MORAY-adolescence enquiries- Aidan@slmmusic.co.uk" at bounding box center [349, 353] width 183 height 16
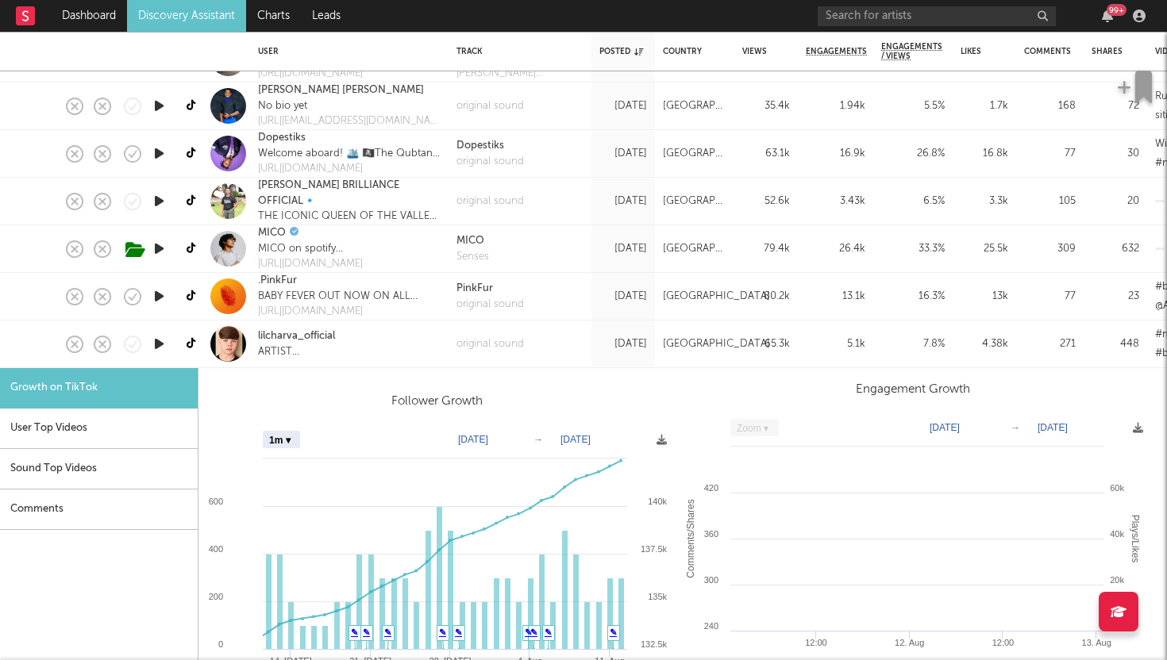
click at [424, 341] on div "lilcharva_official" at bounding box center [349, 337] width 183 height 16
click at [21, 348] on div at bounding box center [14, 345] width 28 height 48
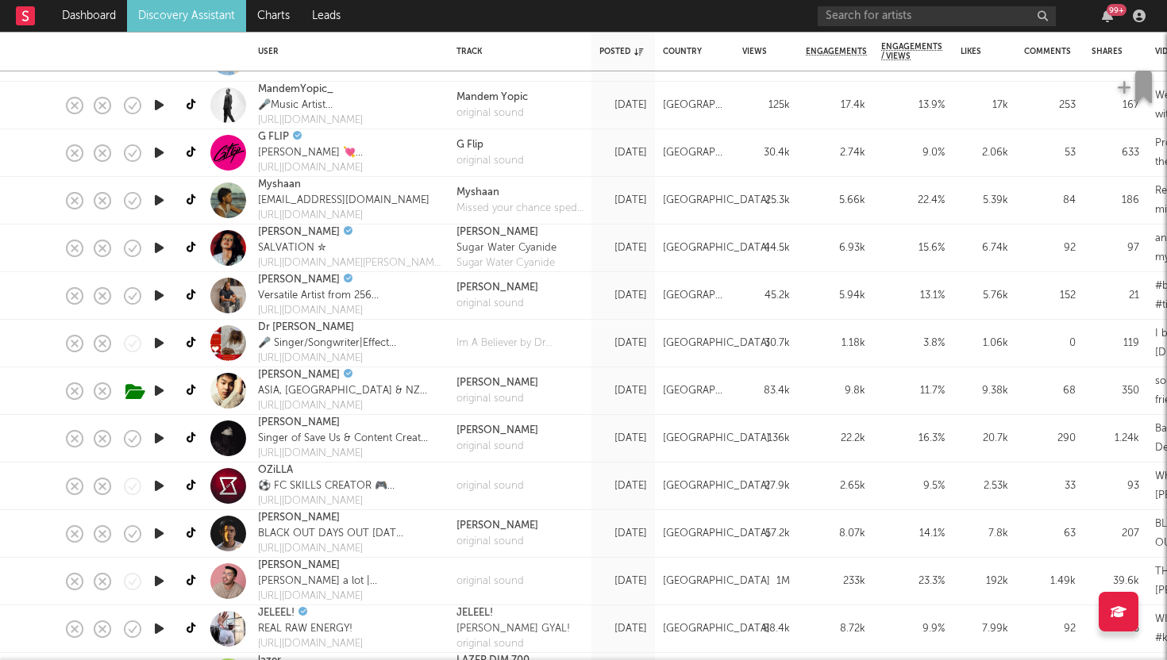
click at [156, 346] on icon "button" at bounding box center [159, 343] width 17 height 20
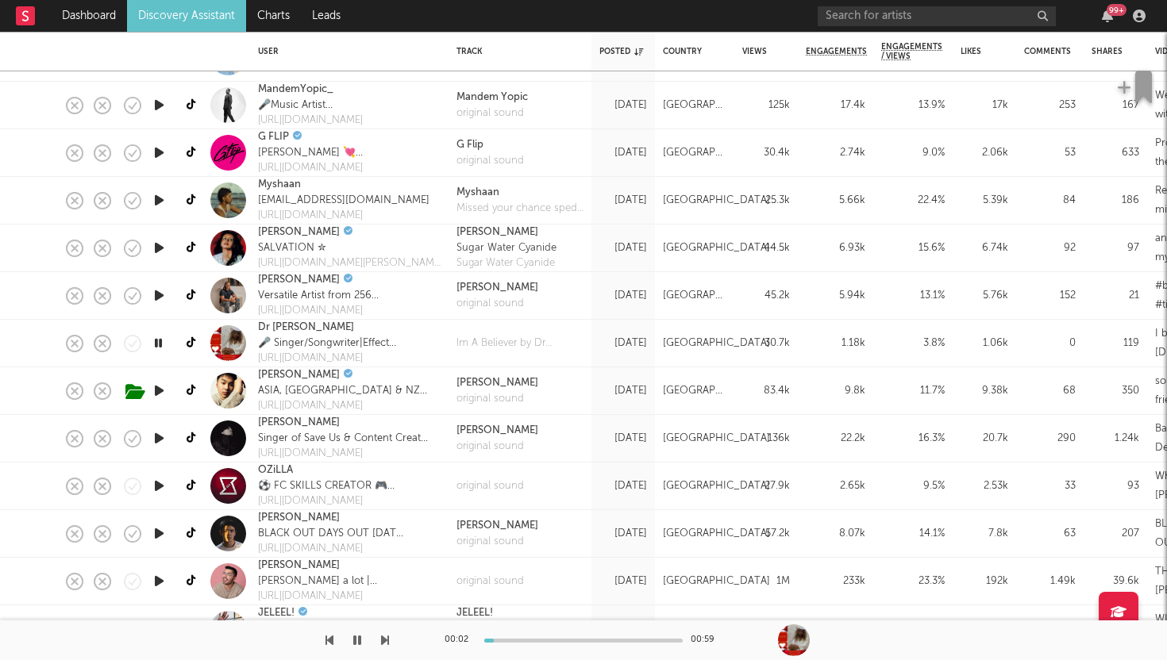
click at [156, 346] on icon "button" at bounding box center [158, 343] width 15 height 20
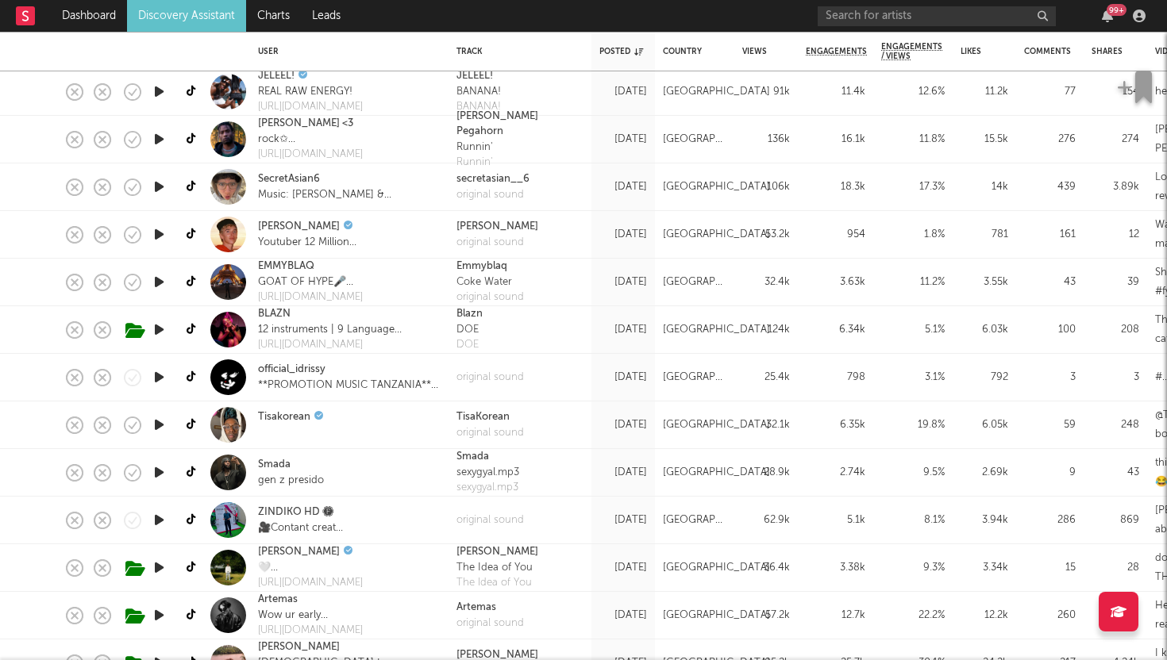
click at [161, 329] on icon "button" at bounding box center [159, 330] width 17 height 20
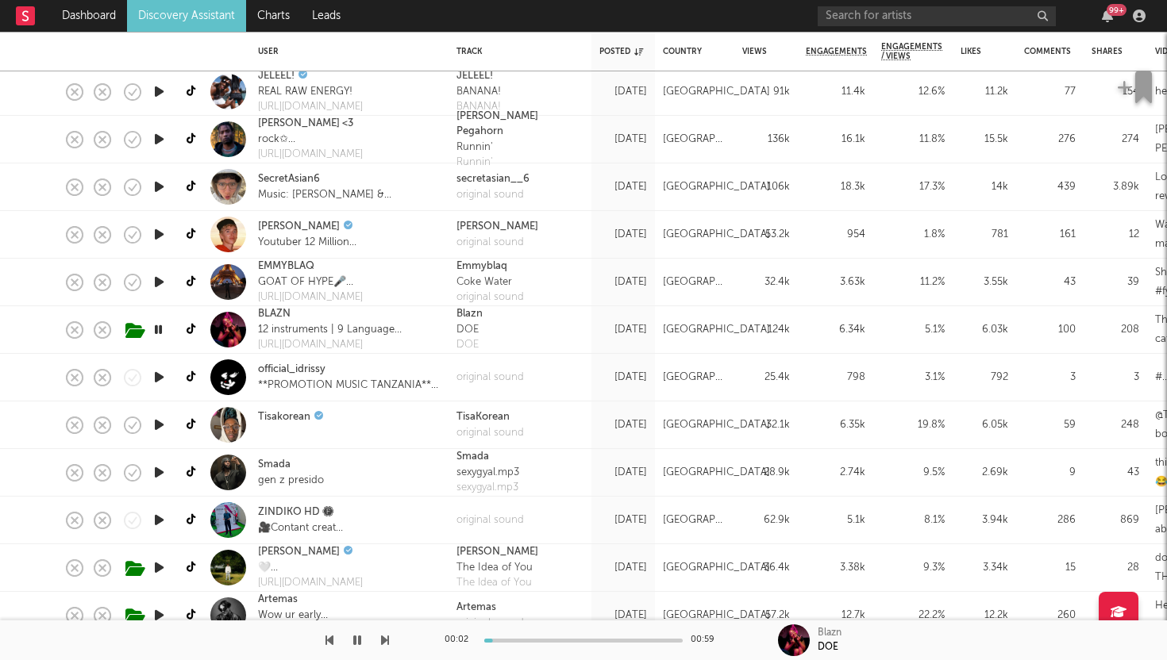
click at [161, 329] on icon "button" at bounding box center [158, 330] width 15 height 20
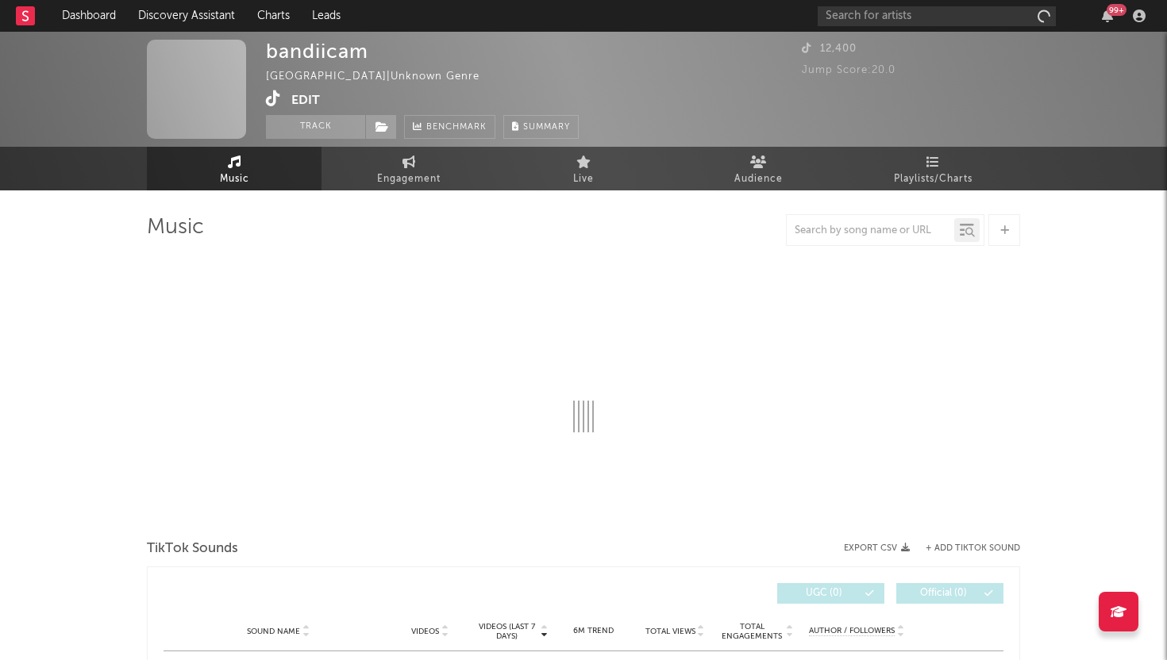
select select "1w"
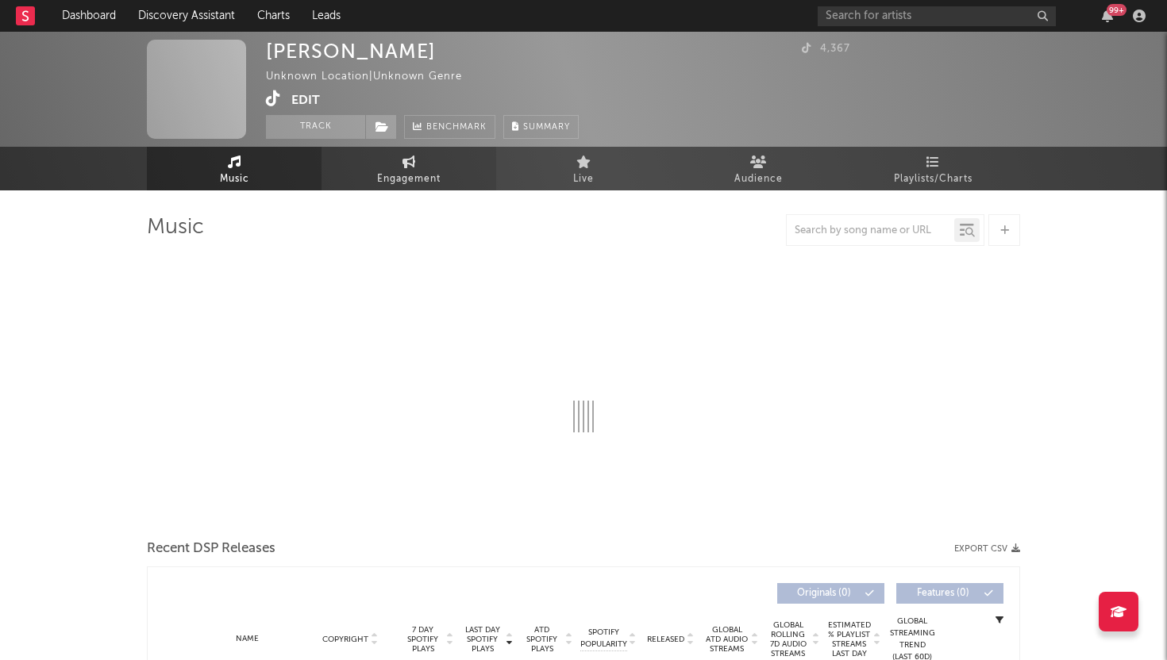
select select "1w"
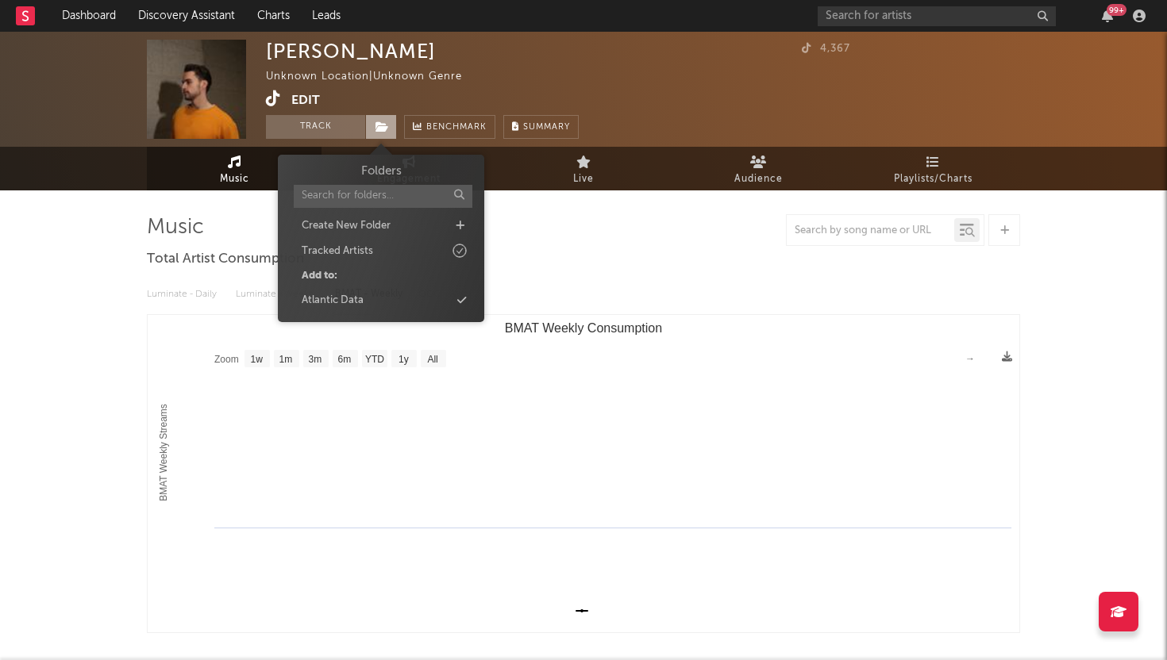
click at [383, 134] on span at bounding box center [381, 127] width 32 height 24
click at [375, 308] on div "Atlantic Data" at bounding box center [381, 301] width 183 height 21
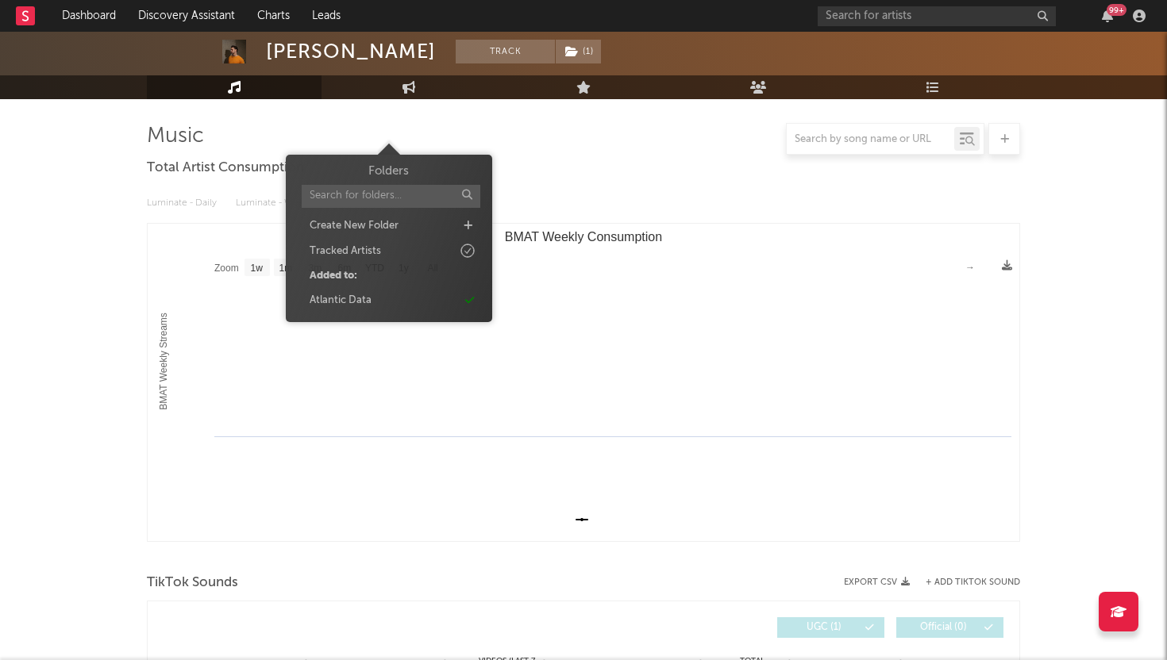
scroll to position [272, 0]
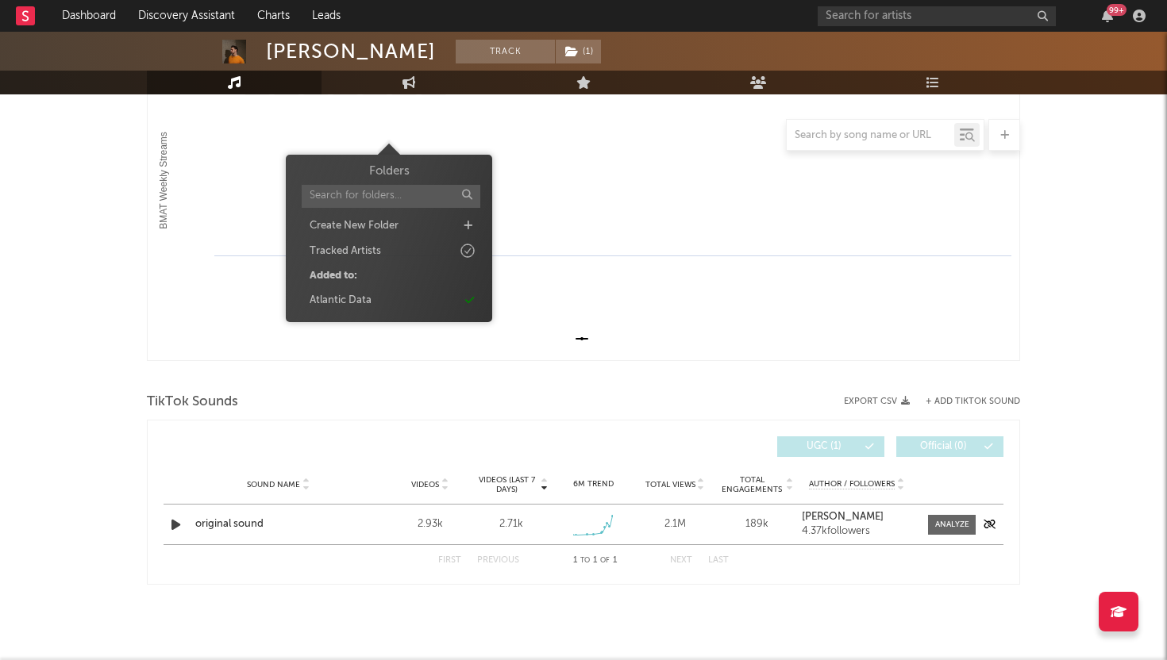
click at [367, 510] on div "Sound Name original sound Videos 2.93k Videos (last 7 days) 2.71k Weekly Growth…" at bounding box center [584, 525] width 840 height 40
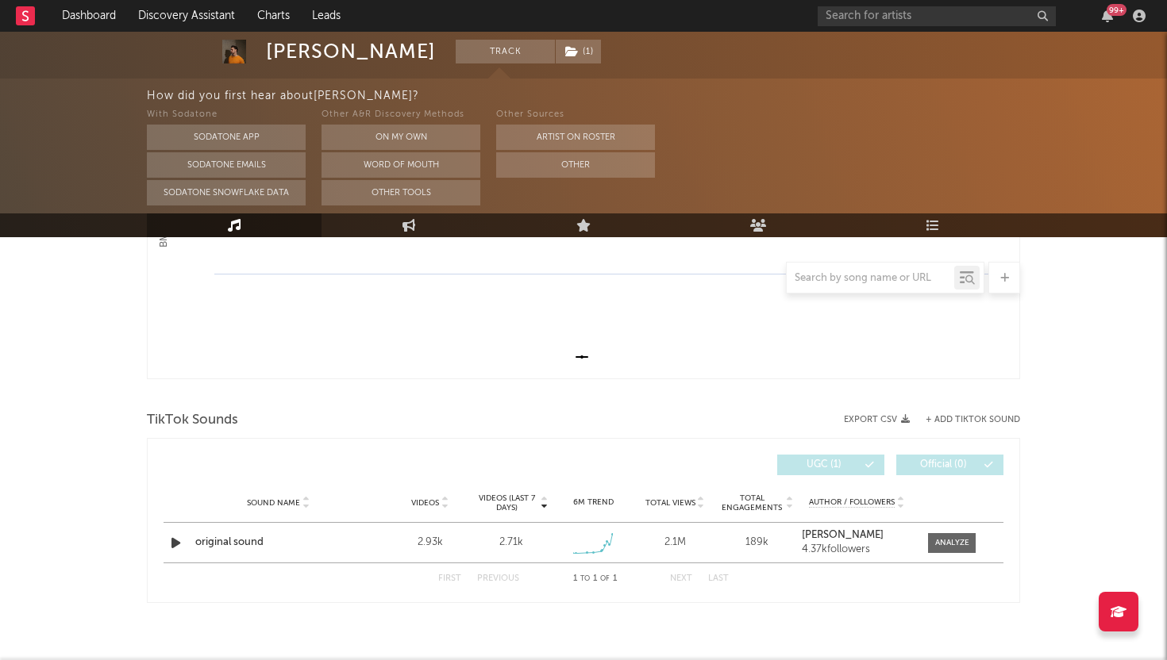
scroll to position [415, 0]
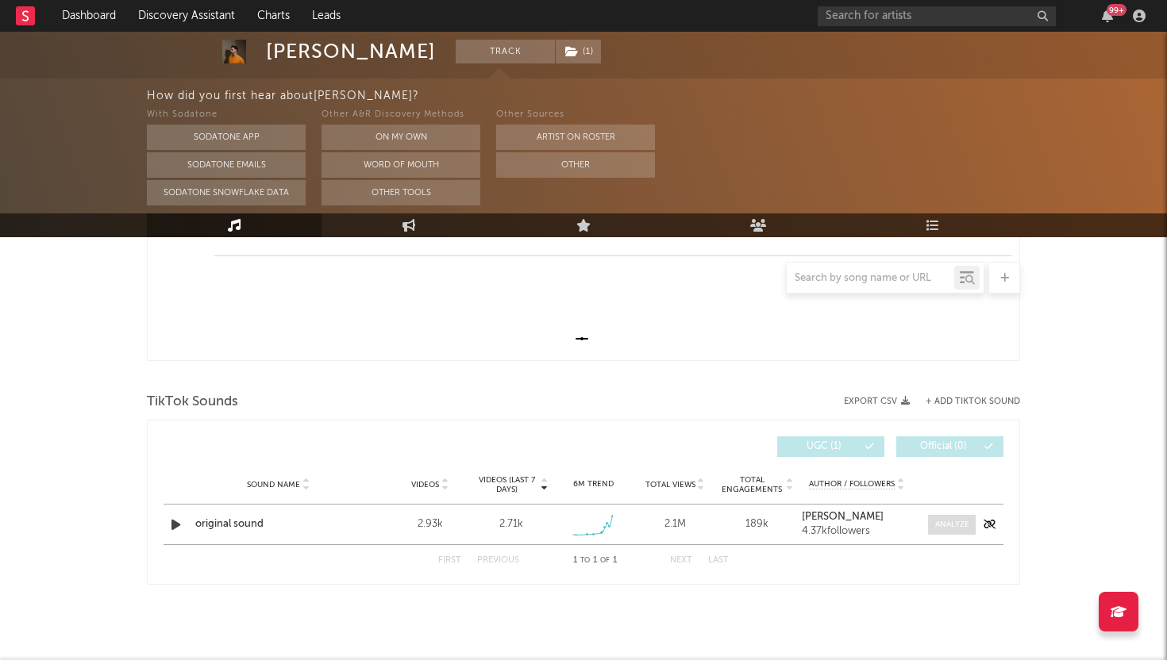
click at [946, 524] on div at bounding box center [952, 525] width 34 height 12
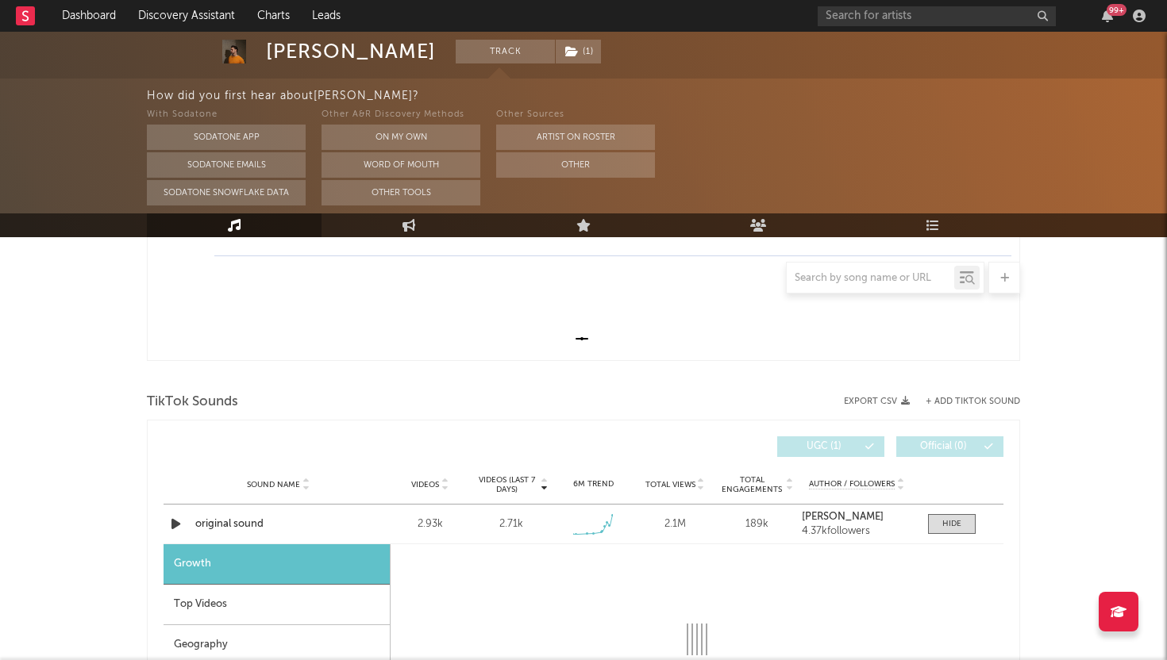
select select "1w"
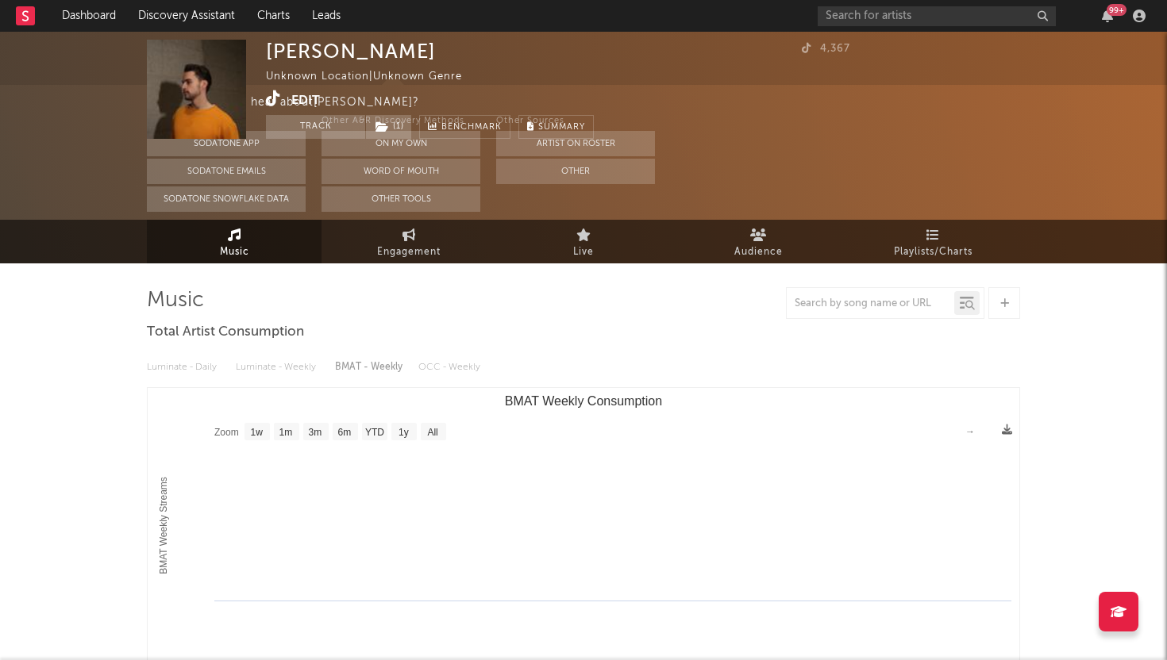
scroll to position [0, 0]
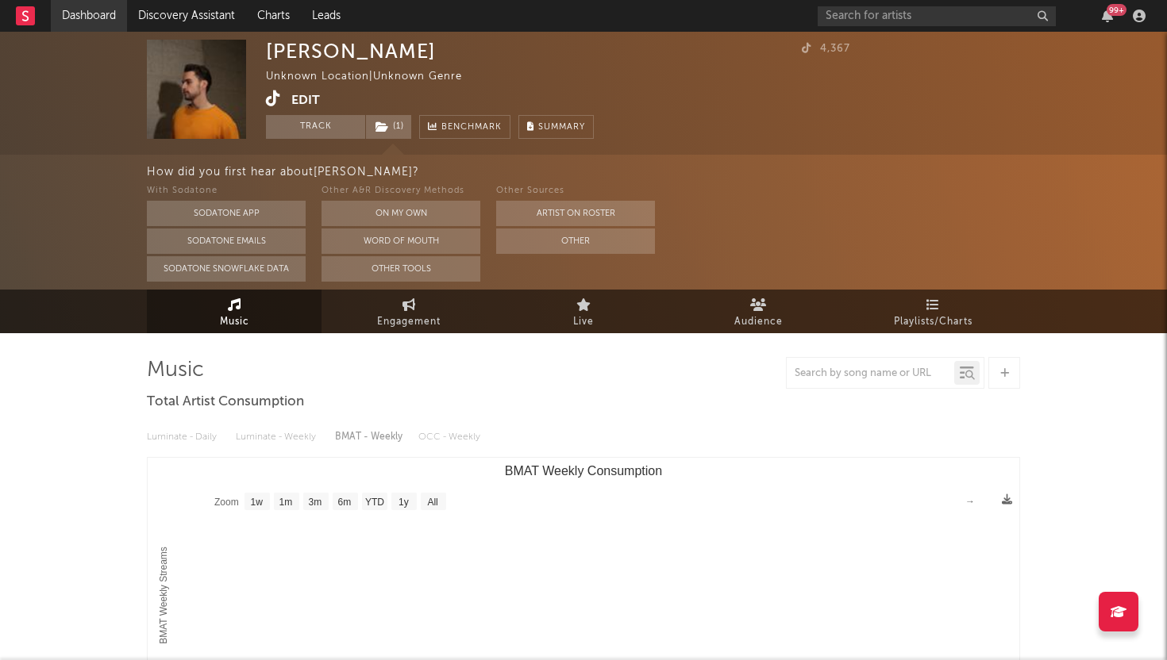
click at [114, 10] on link "Dashboard" at bounding box center [89, 16] width 76 height 32
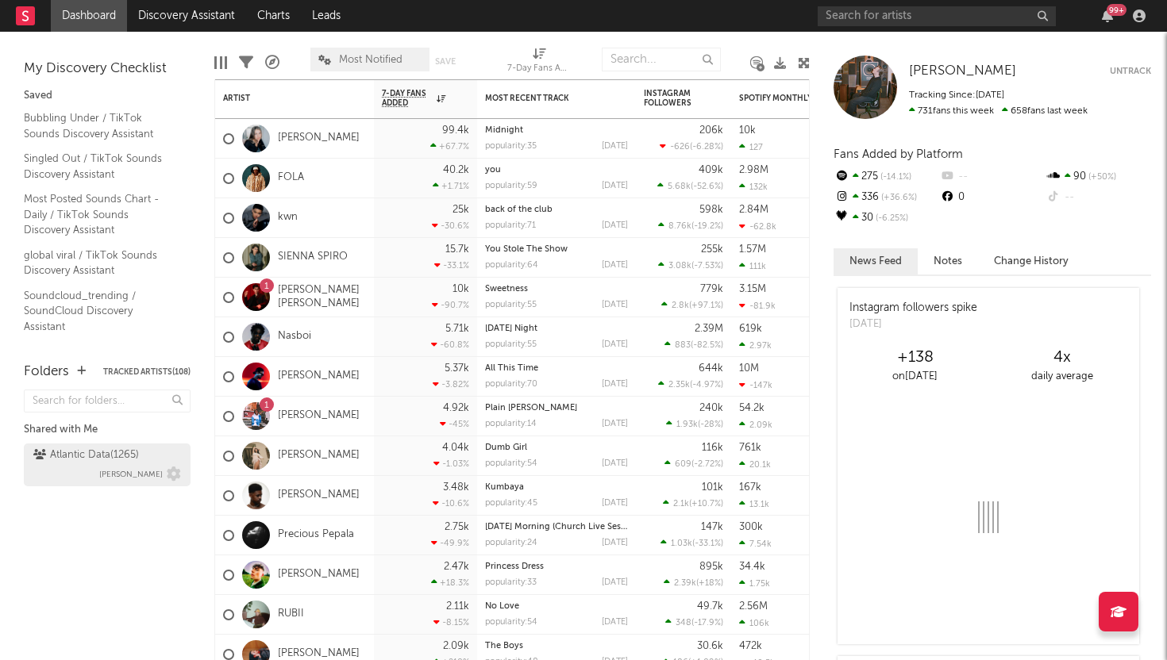
click at [56, 483] on div "Atlantic Data ( 1265 ) Michele Valentini" at bounding box center [107, 465] width 148 height 38
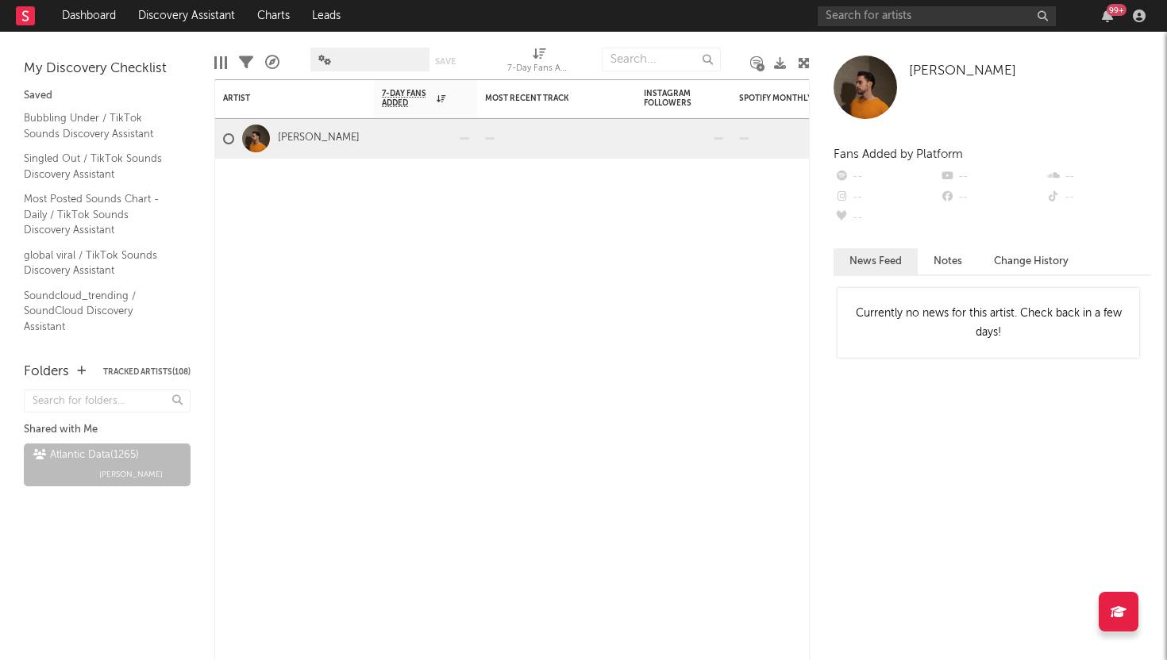
click at [387, 65] on span at bounding box center [369, 60] width 119 height 24
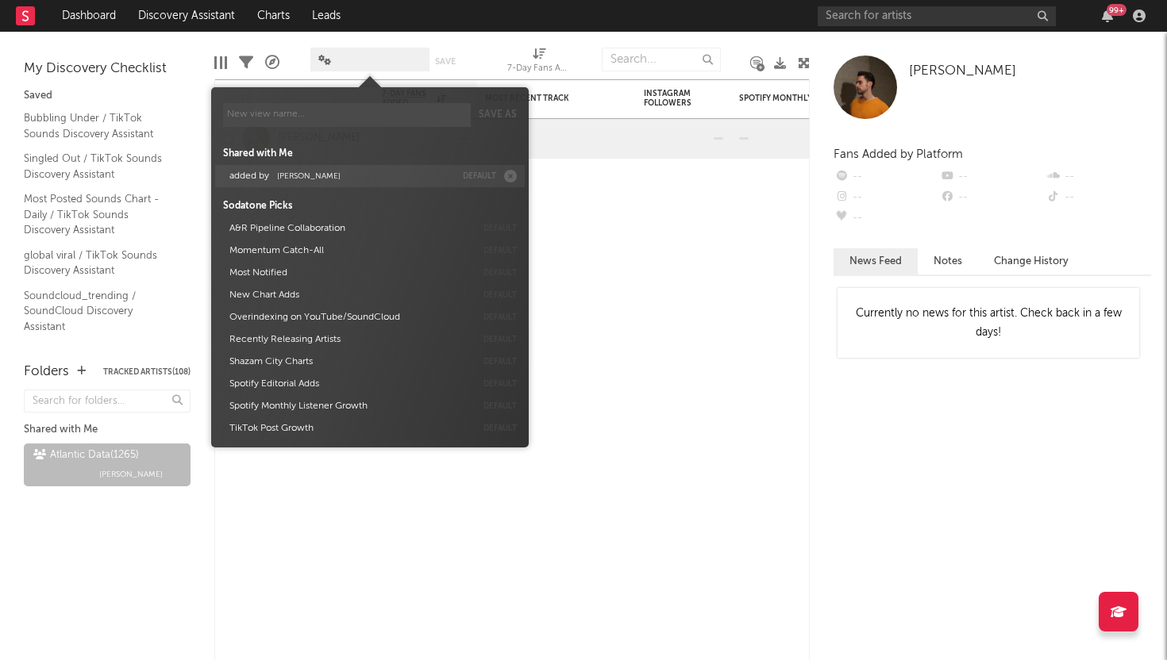
click at [391, 168] on button "added by Michele Valentini" at bounding box center [339, 176] width 231 height 22
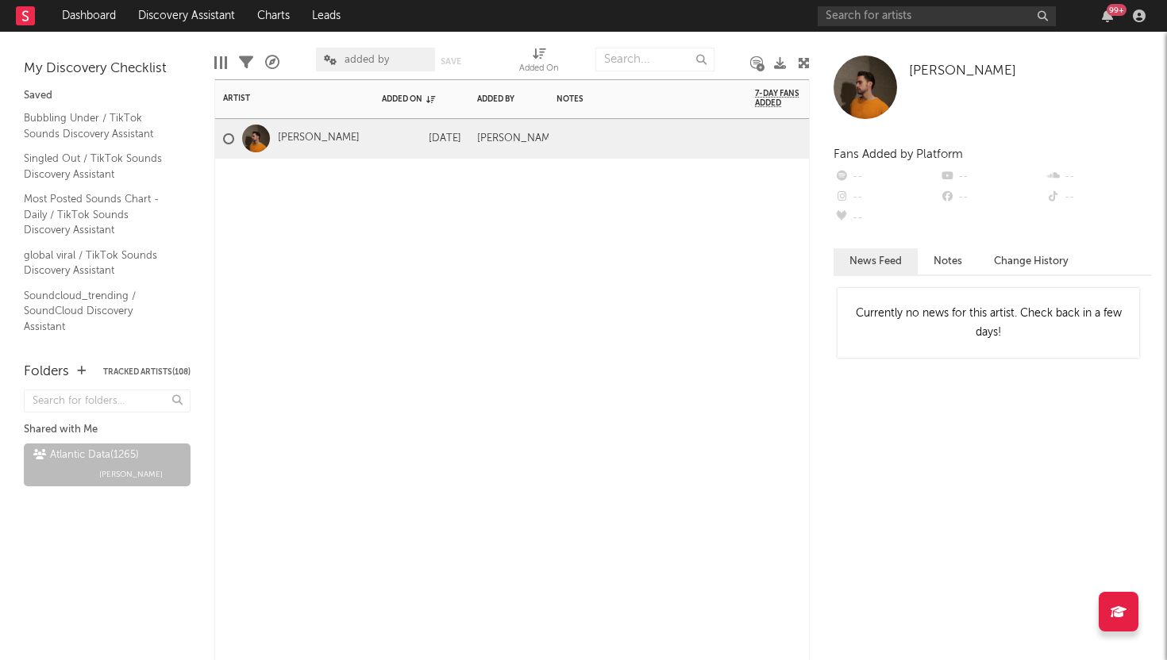
click at [605, 170] on div at bounding box center [648, 183] width 198 height 48
click at [586, 139] on div at bounding box center [648, 138] width 198 height 39
click at [716, 131] on div "sound on tiktok 1 day growth to" at bounding box center [648, 138] width 198 height 39
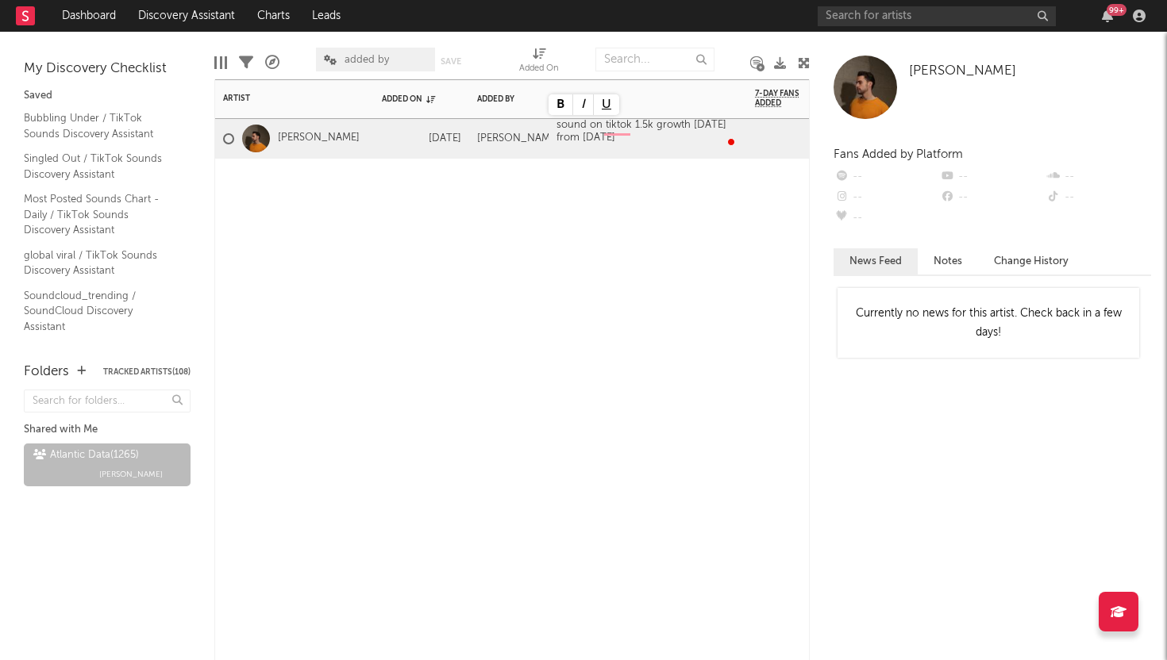
click at [682, 283] on div "Artist Notifications Added On Added By Notes 7-Day Fans Added WoW % Change Most…" at bounding box center [511, 369] width 595 height 581
click at [104, 452] on div "Atlantic Data ( 1265 )" at bounding box center [86, 455] width 106 height 19
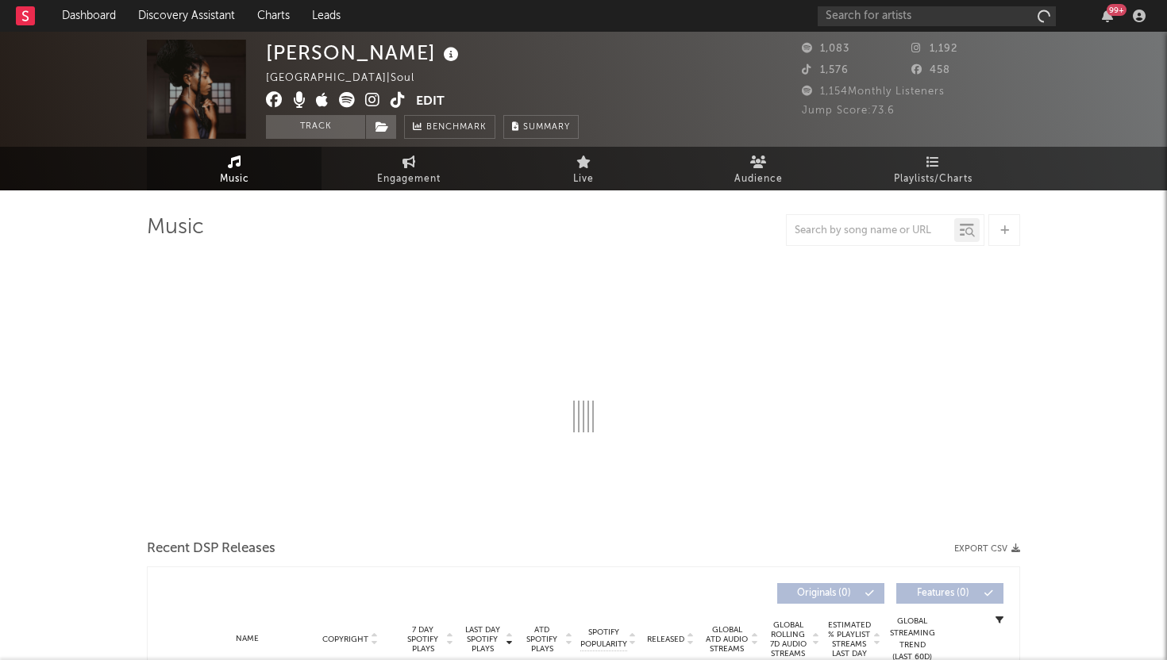
select select "1w"
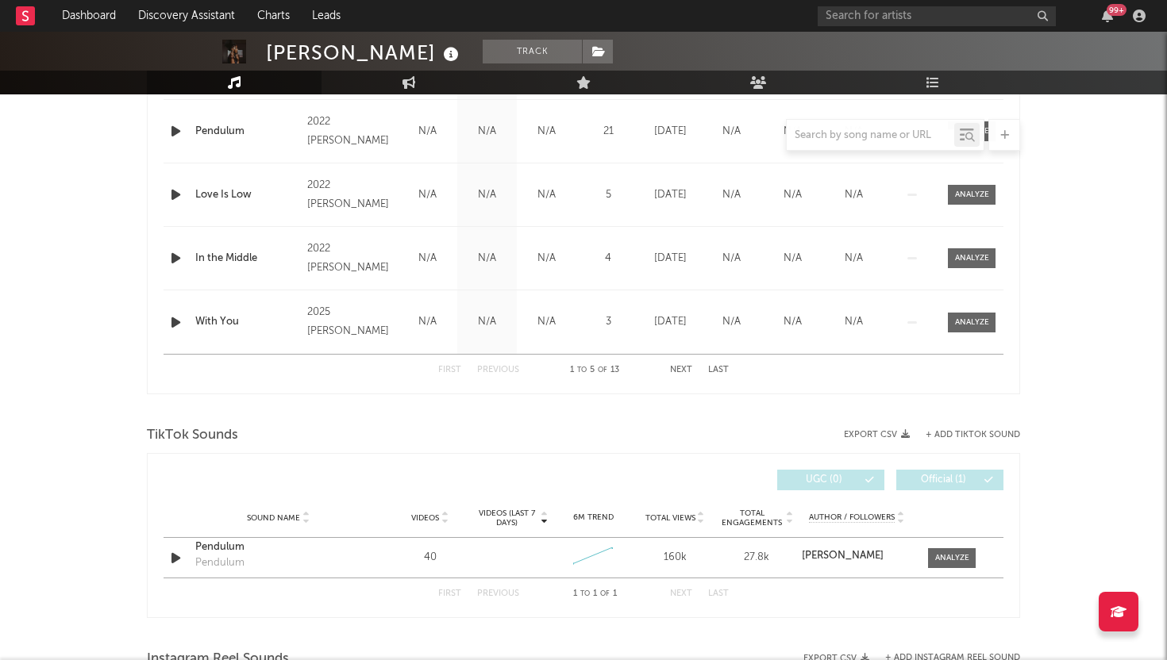
scroll to position [758, 0]
click at [172, 553] on icon "button" at bounding box center [176, 557] width 17 height 20
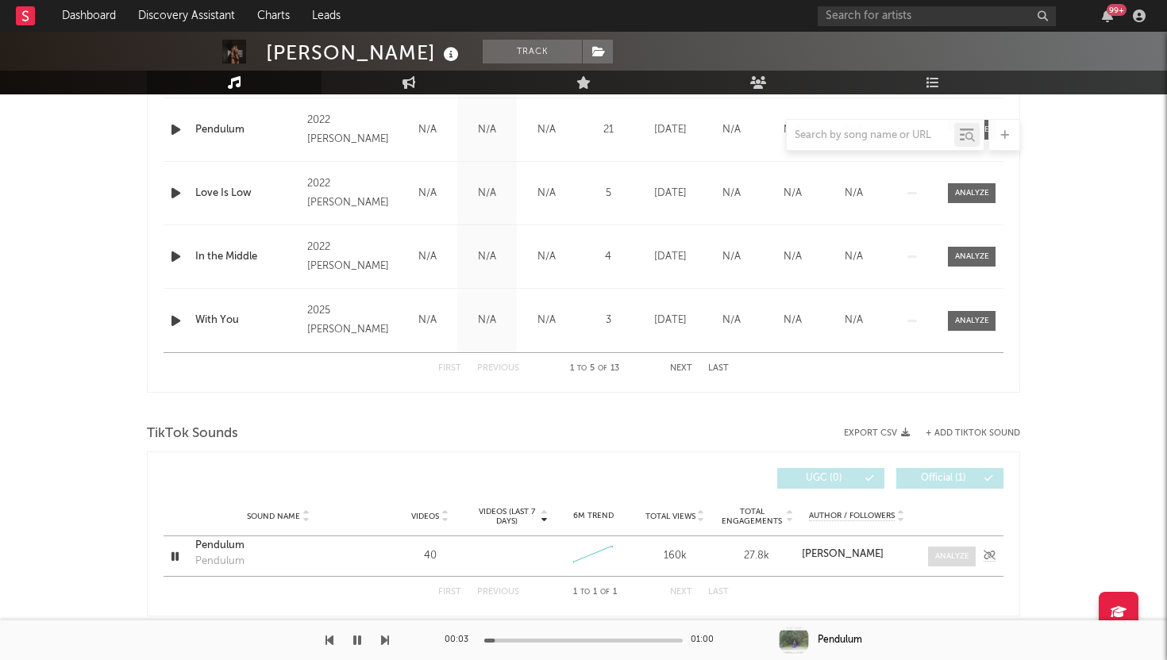
click at [942, 556] on div at bounding box center [952, 557] width 34 height 12
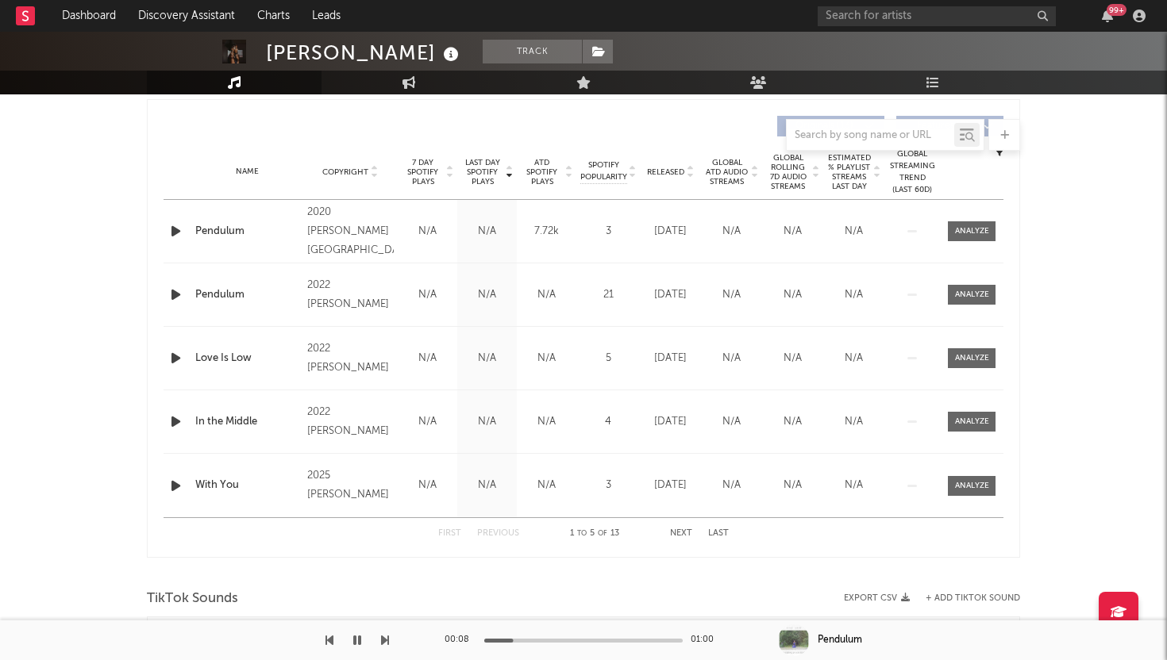
scroll to position [594, 0]
select select "6m"
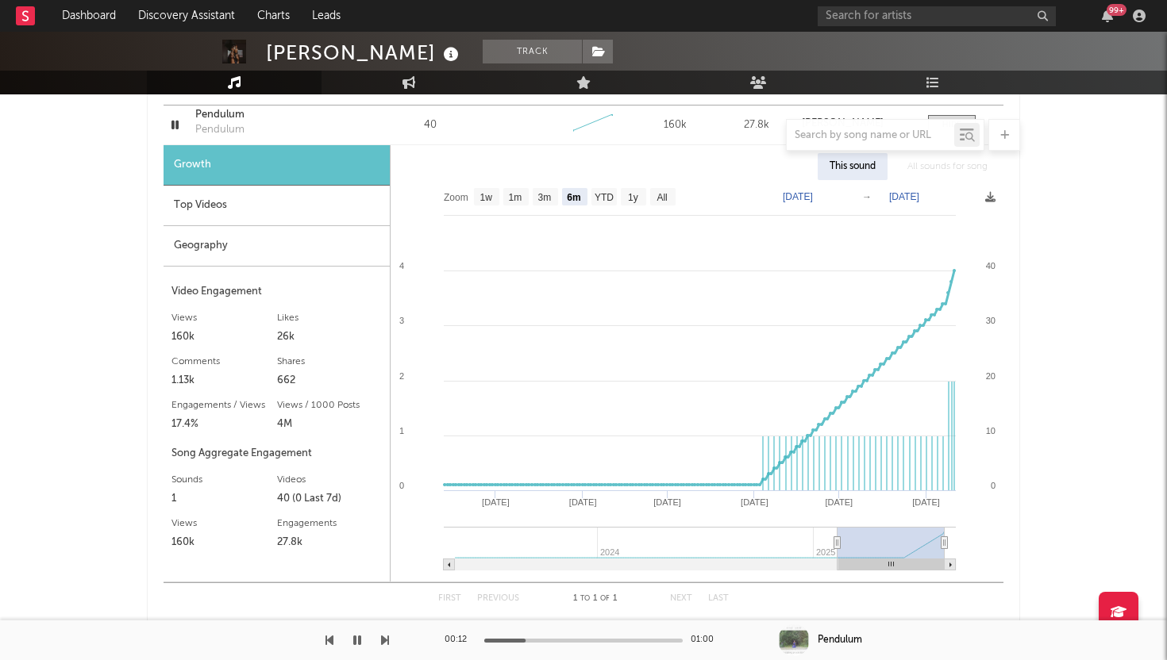
scroll to position [1191, 0]
click at [298, 245] on div "Geography" at bounding box center [277, 245] width 226 height 40
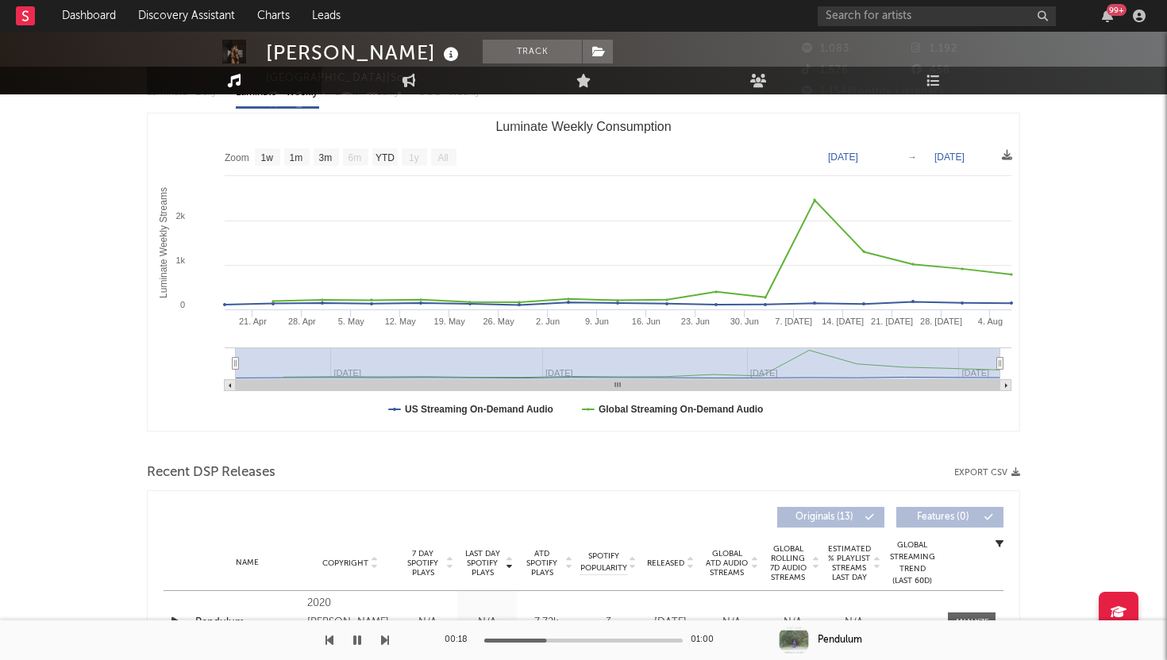
scroll to position [0, 0]
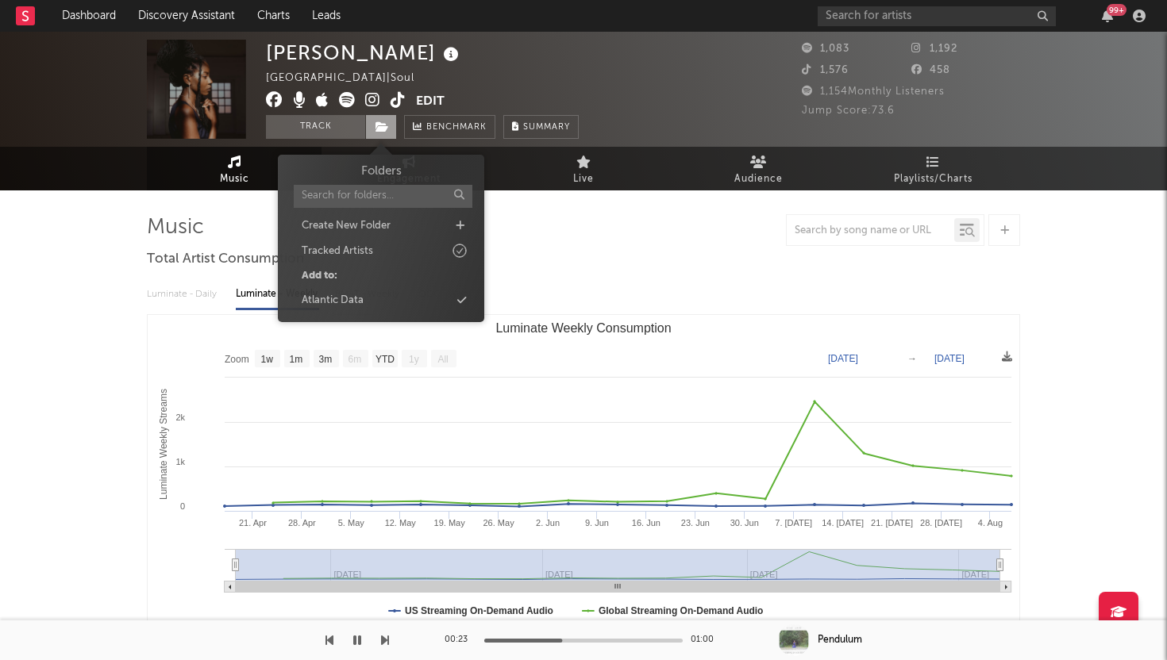
click at [384, 137] on span at bounding box center [381, 127] width 32 height 24
click at [361, 306] on div "Atlantic Data" at bounding box center [333, 301] width 62 height 16
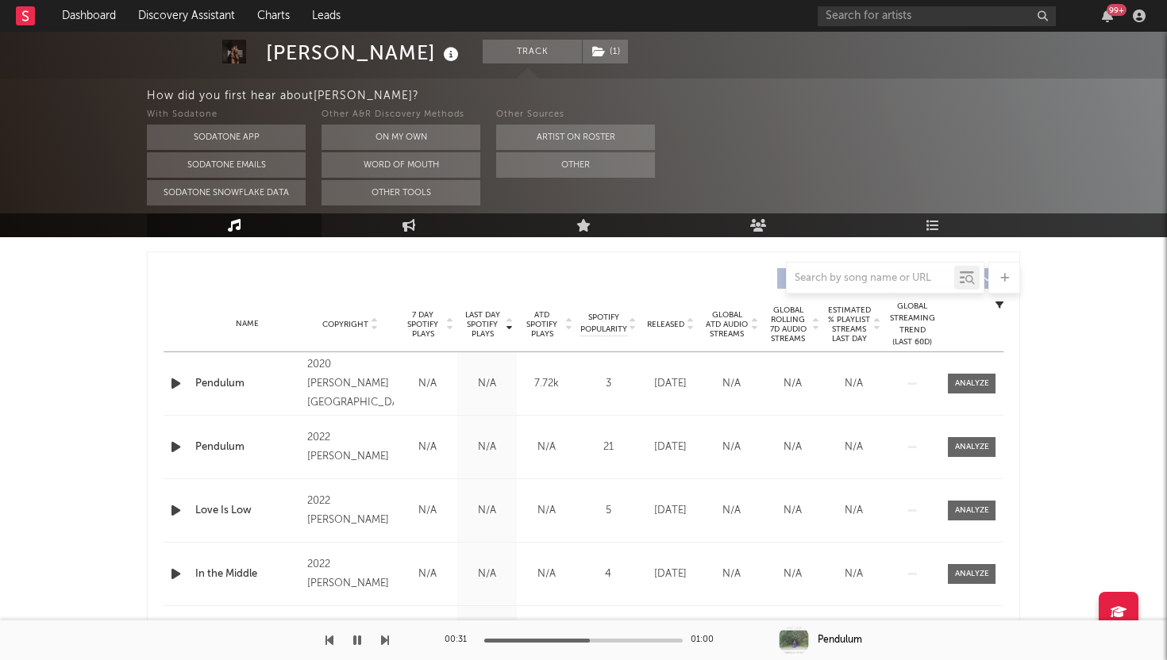
scroll to position [576, 0]
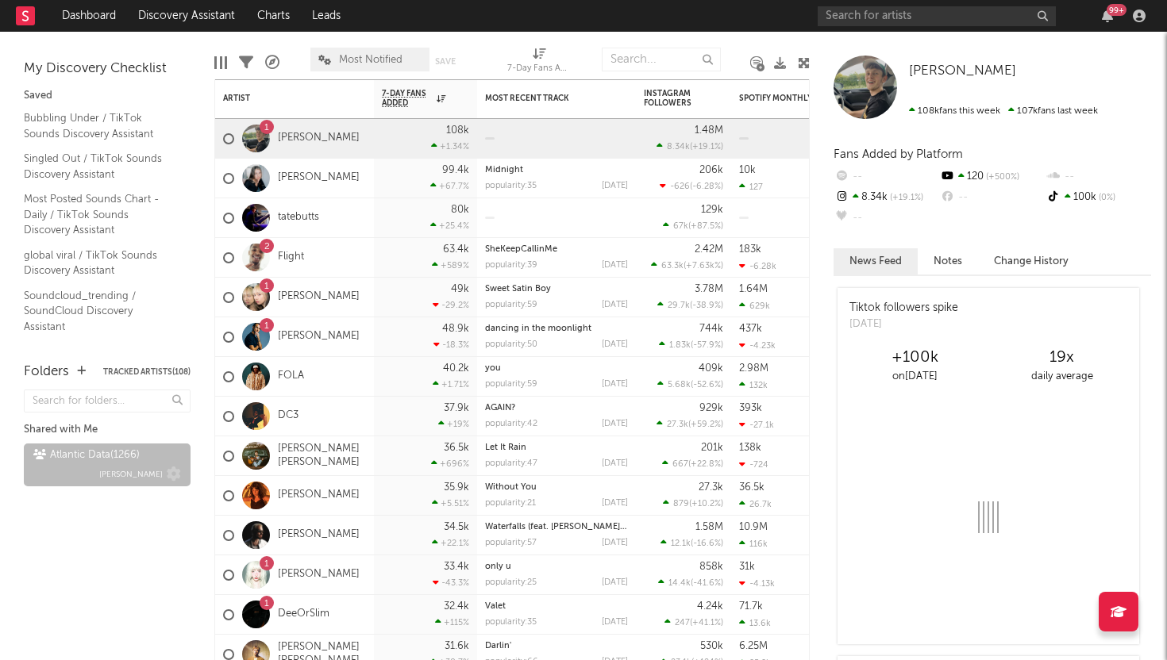
click at [75, 468] on div "Atlantic Data ( 1266 ) Michele Valentini" at bounding box center [107, 465] width 148 height 38
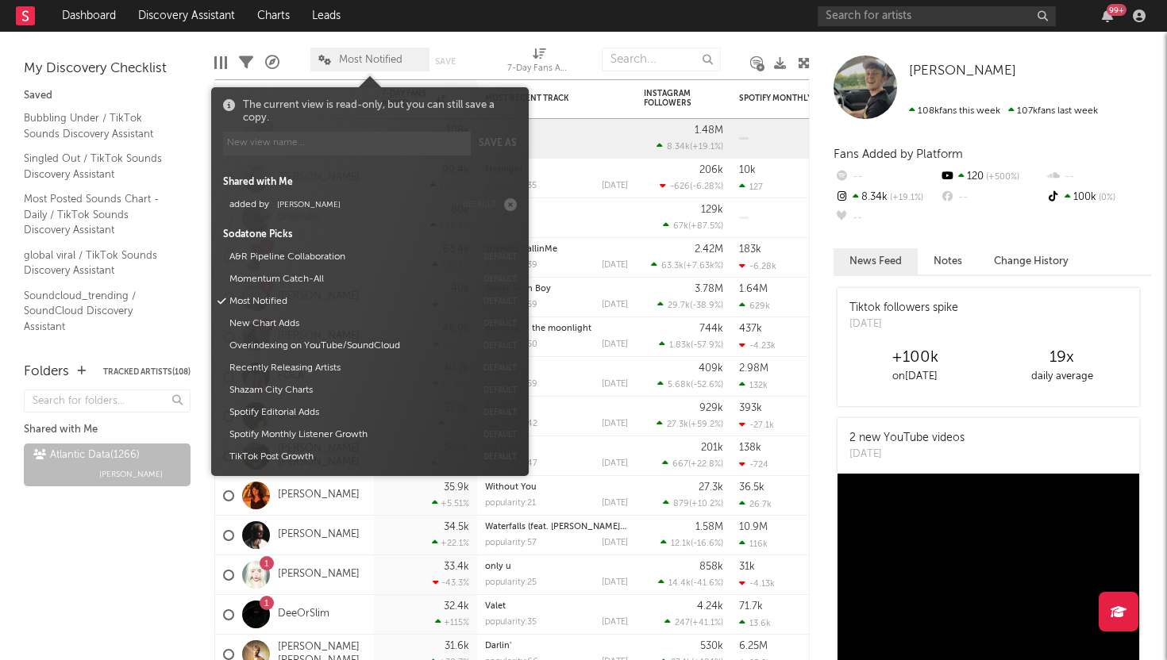
click at [363, 62] on span "Most Notified" at bounding box center [371, 60] width 64 height 10
click at [365, 207] on button "added by [PERSON_NAME]" at bounding box center [339, 205] width 231 height 22
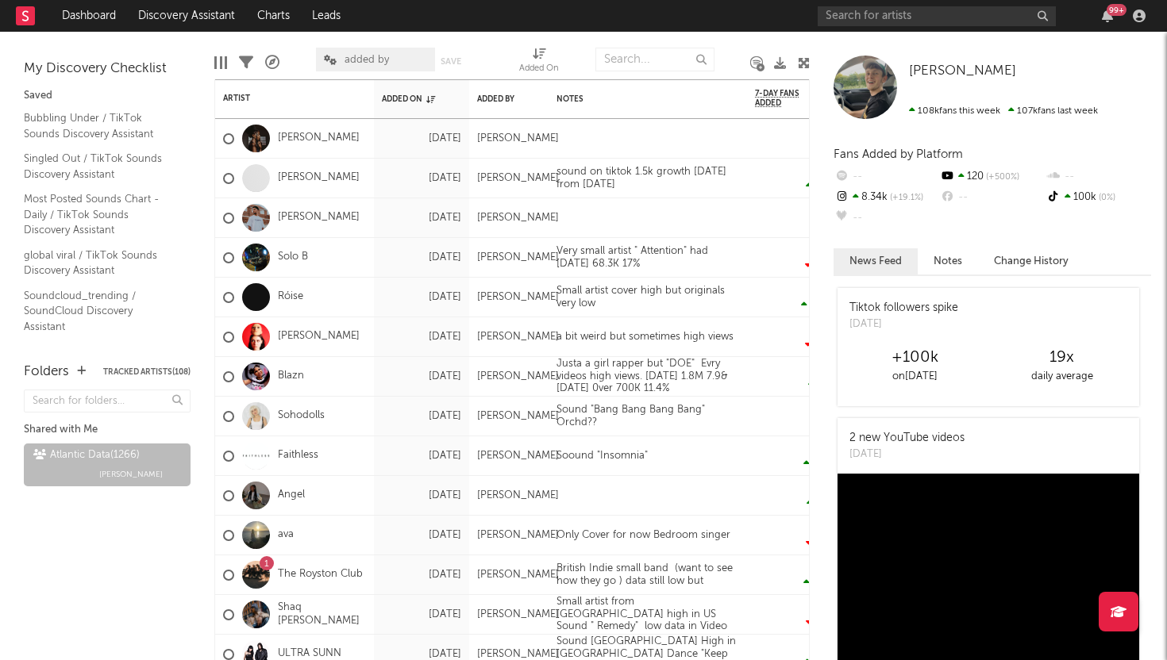
click at [120, 555] on div "Folders Tracked Artists ( 108 ) Shared with Me Atlantic Data ( 1266 ) Michele V…" at bounding box center [107, 503] width 214 height 314
click at [594, 149] on div at bounding box center [648, 138] width 198 height 39
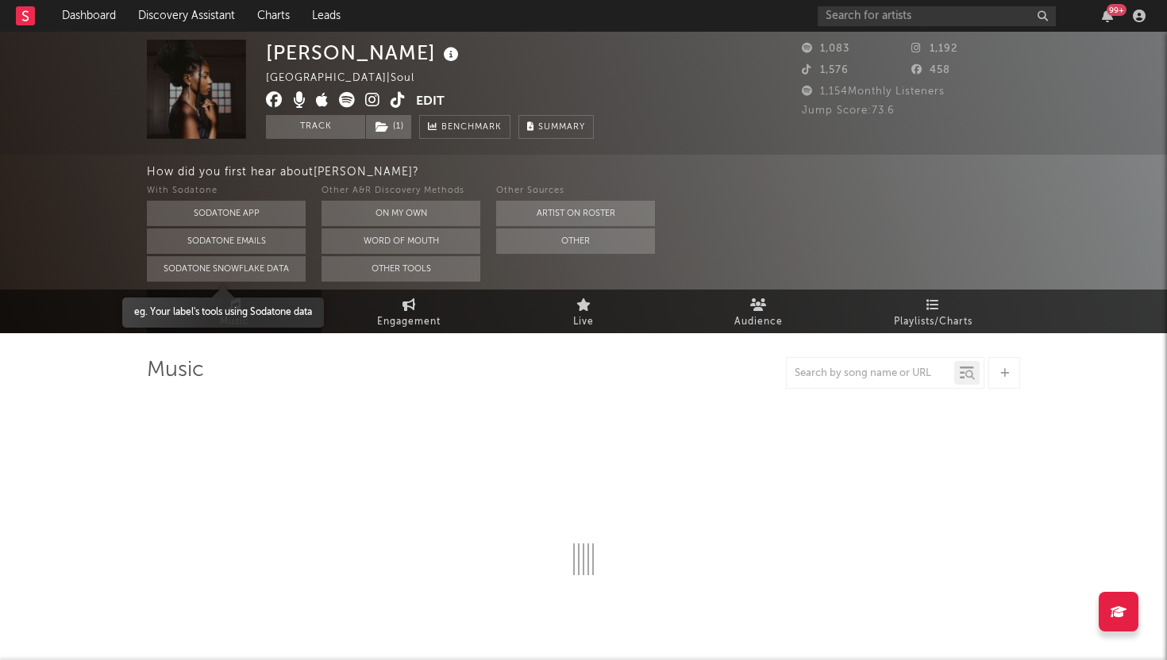
select select "1w"
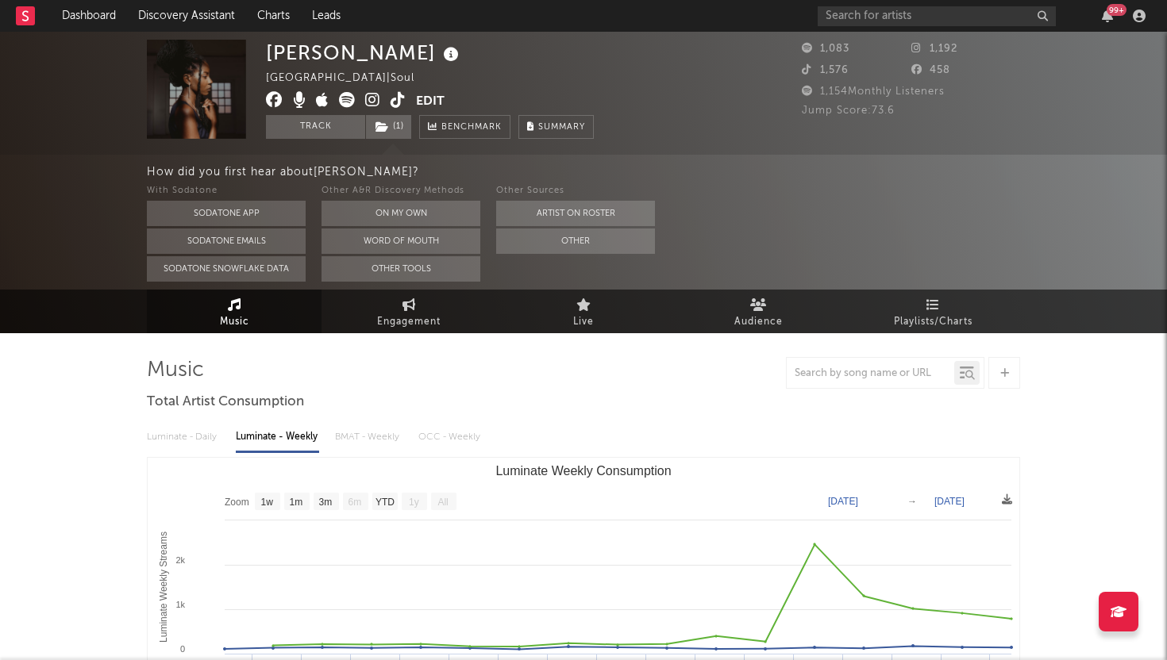
click at [399, 99] on icon at bounding box center [398, 100] width 15 height 16
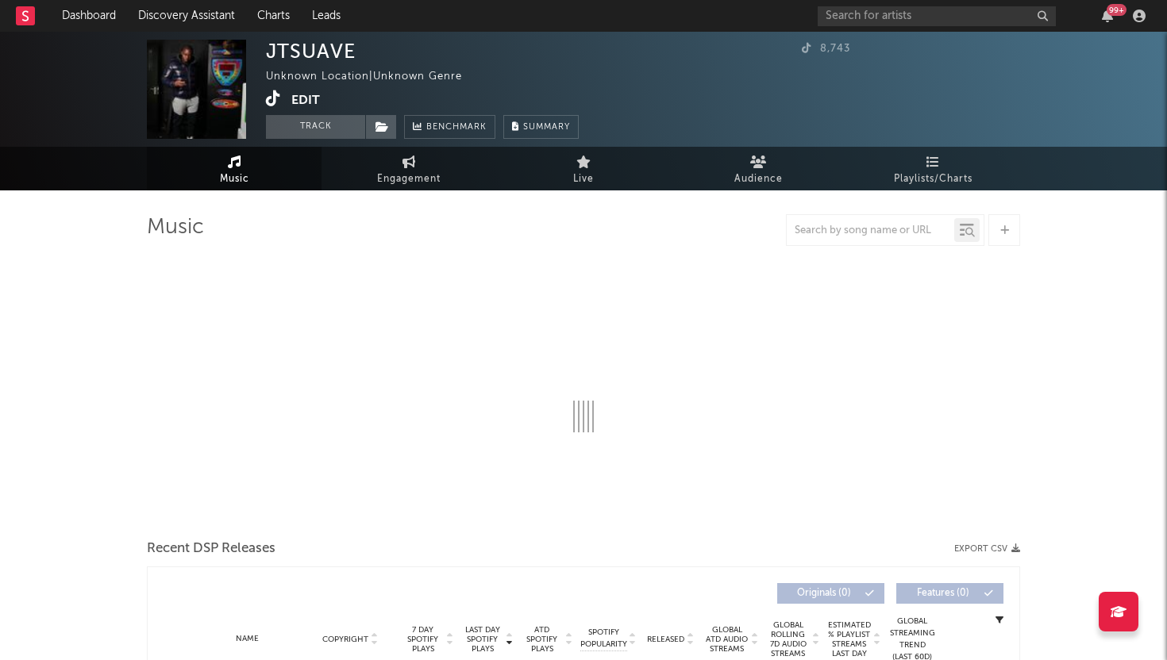
select select "1w"
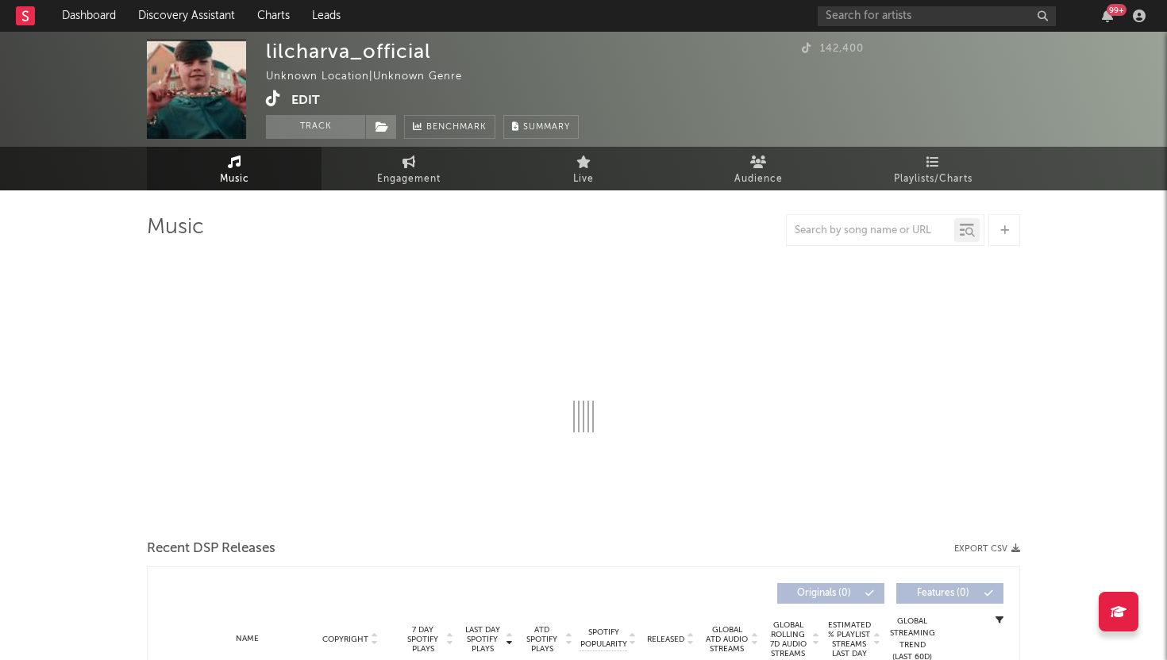
select select "1w"
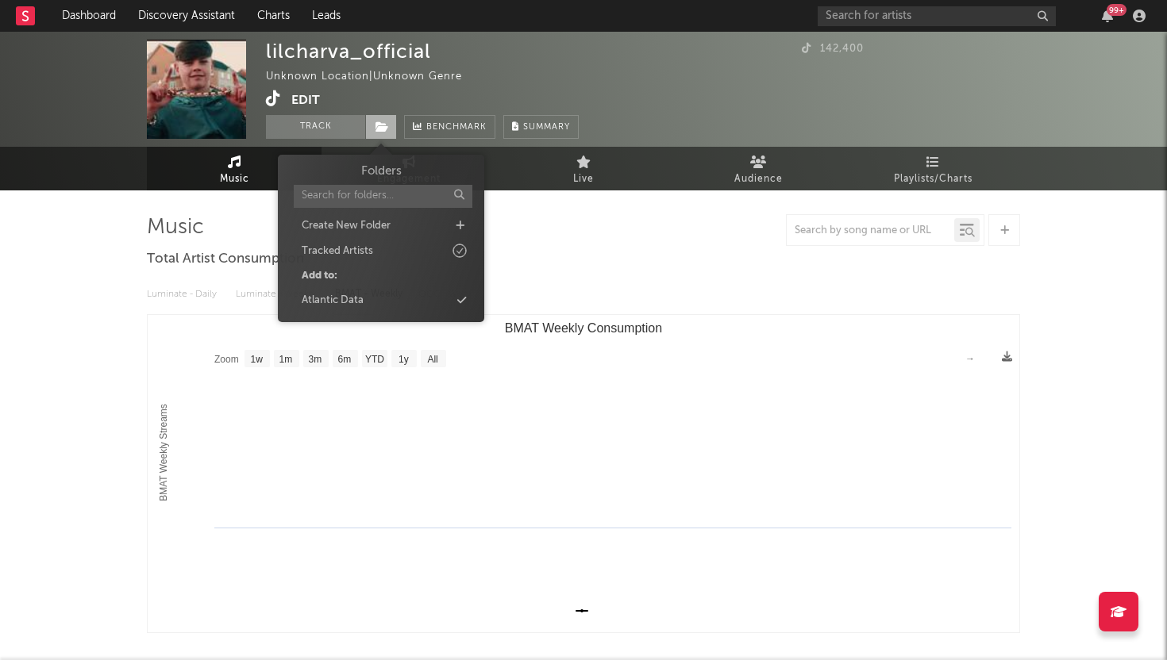
click at [385, 125] on icon at bounding box center [381, 126] width 13 height 11
click at [340, 305] on div "Atlantic Data" at bounding box center [333, 301] width 62 height 16
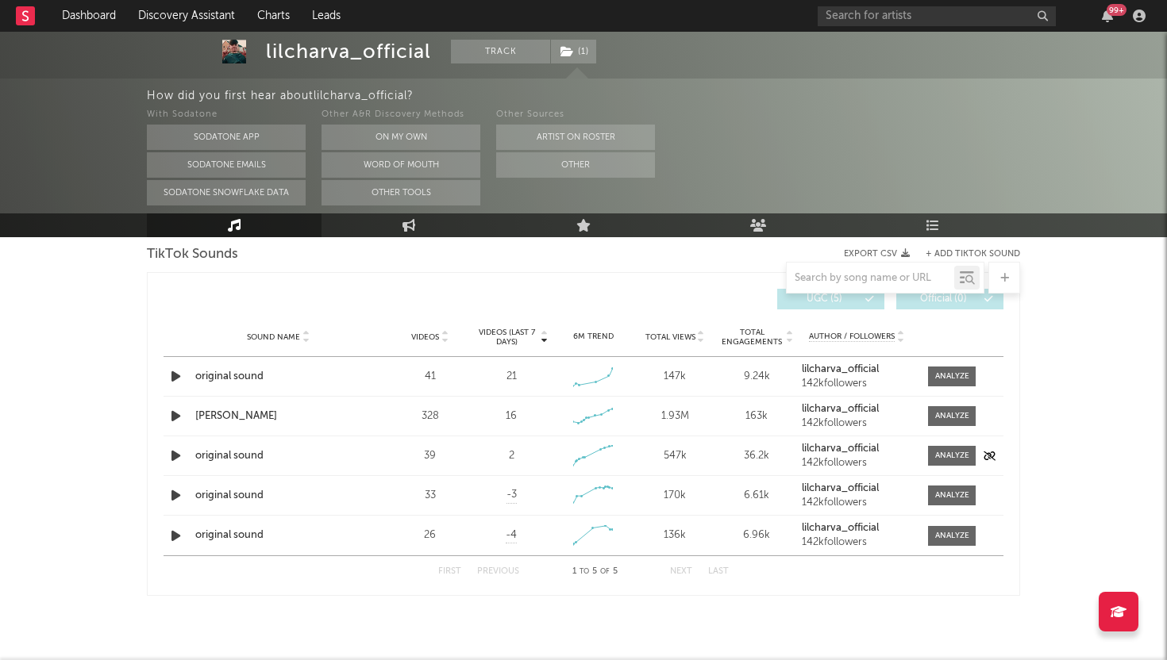
scroll to position [574, 0]
